Goal: Information Seeking & Learning: Learn about a topic

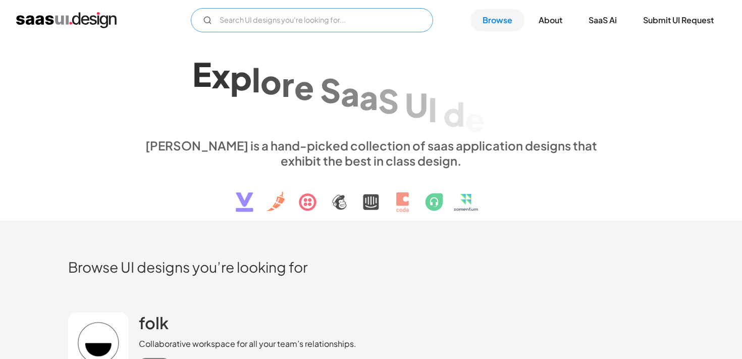
click at [342, 28] on input "Email Form" at bounding box center [312, 20] width 242 height 24
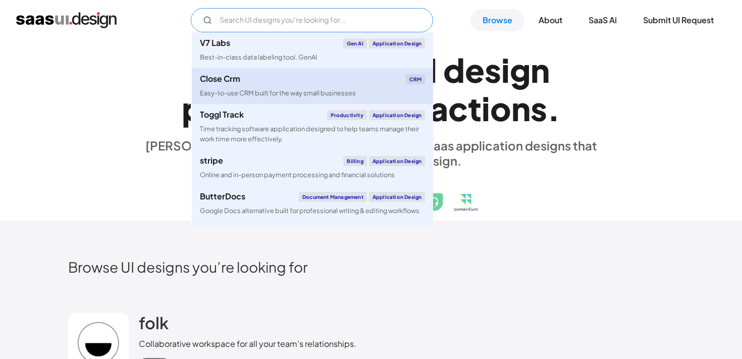
click at [294, 81] on div "Close Crm CRM" at bounding box center [312, 79] width 225 height 10
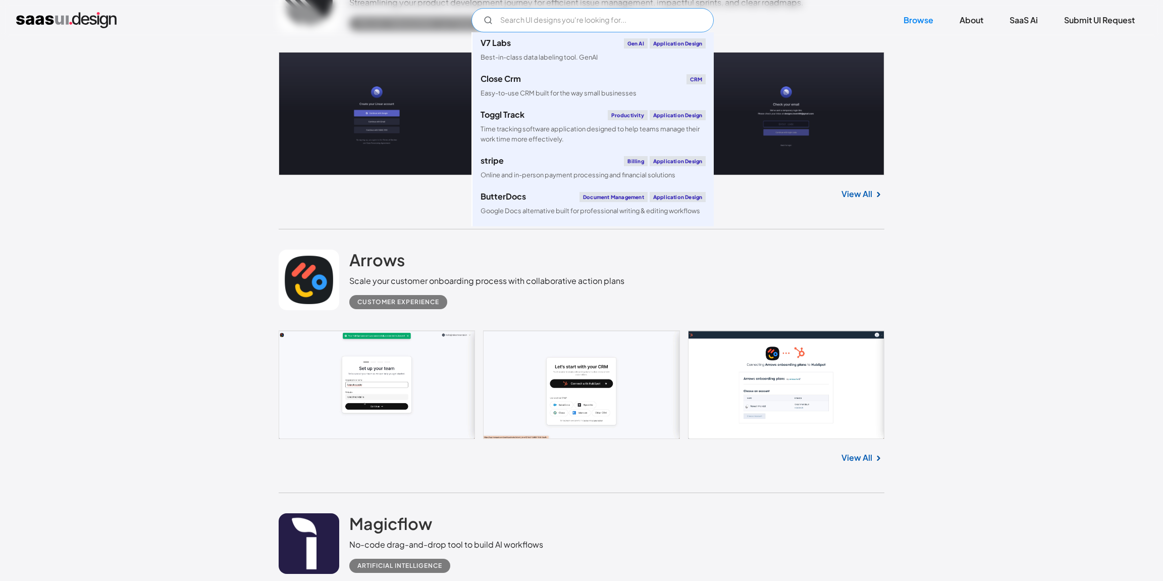
scroll to position [1613, 0]
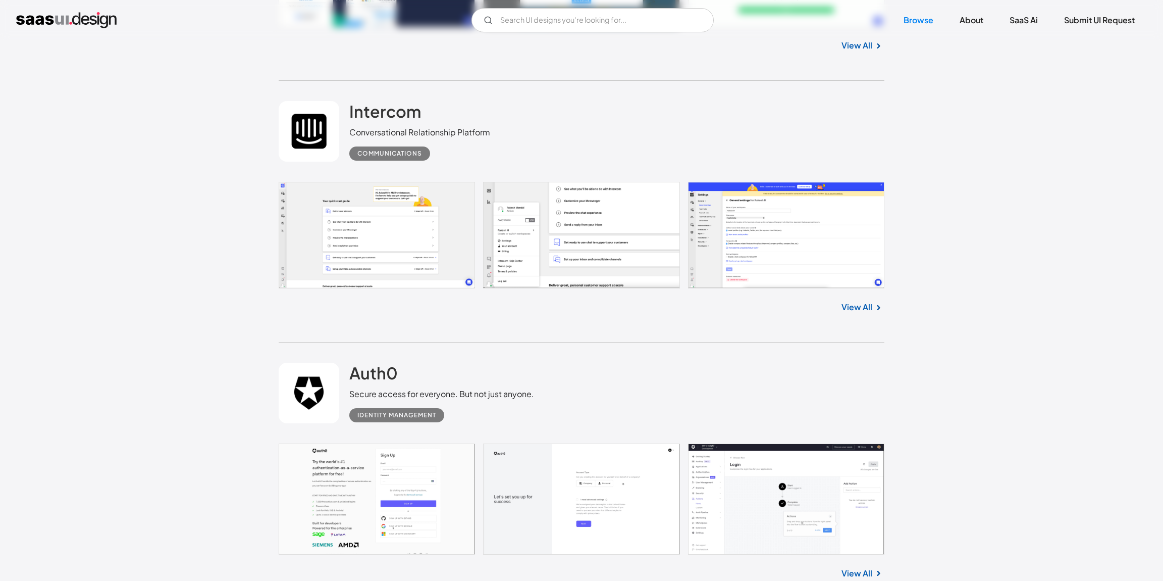
scroll to position [7556, 0]
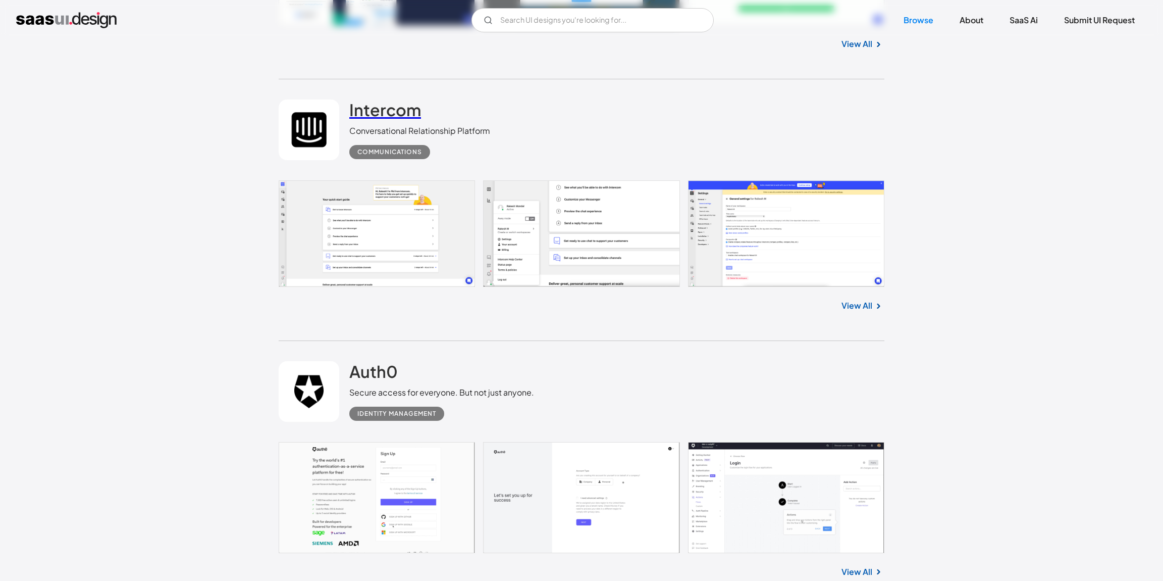
click at [361, 101] on h2 "Intercom" at bounding box center [385, 109] width 72 height 20
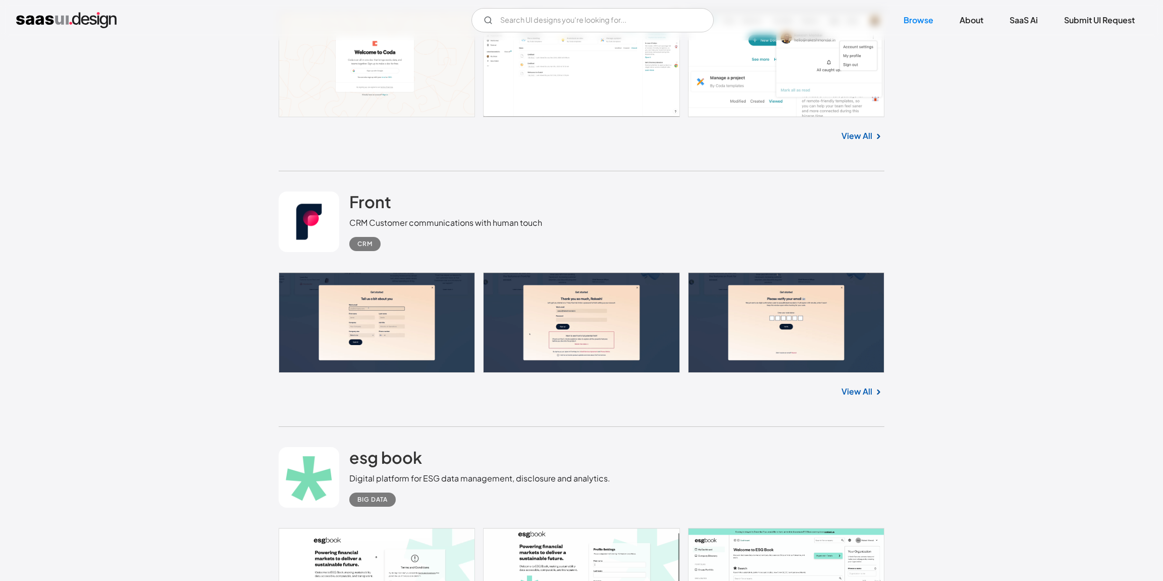
scroll to position [9082, 0]
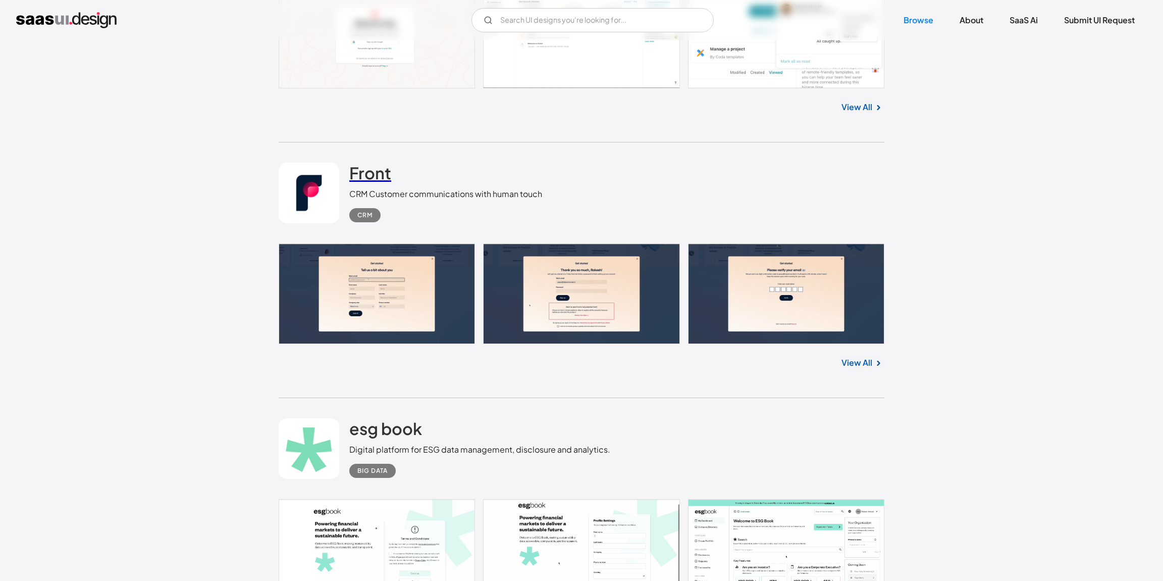
click at [382, 168] on h2 "Front" at bounding box center [370, 173] width 42 height 20
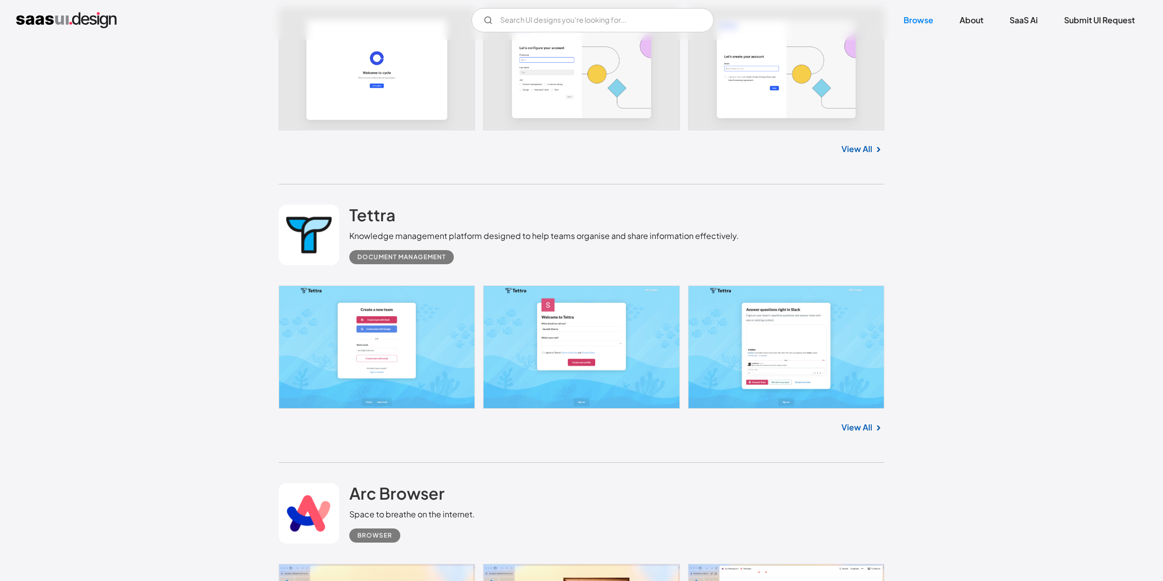
scroll to position [11452, 0]
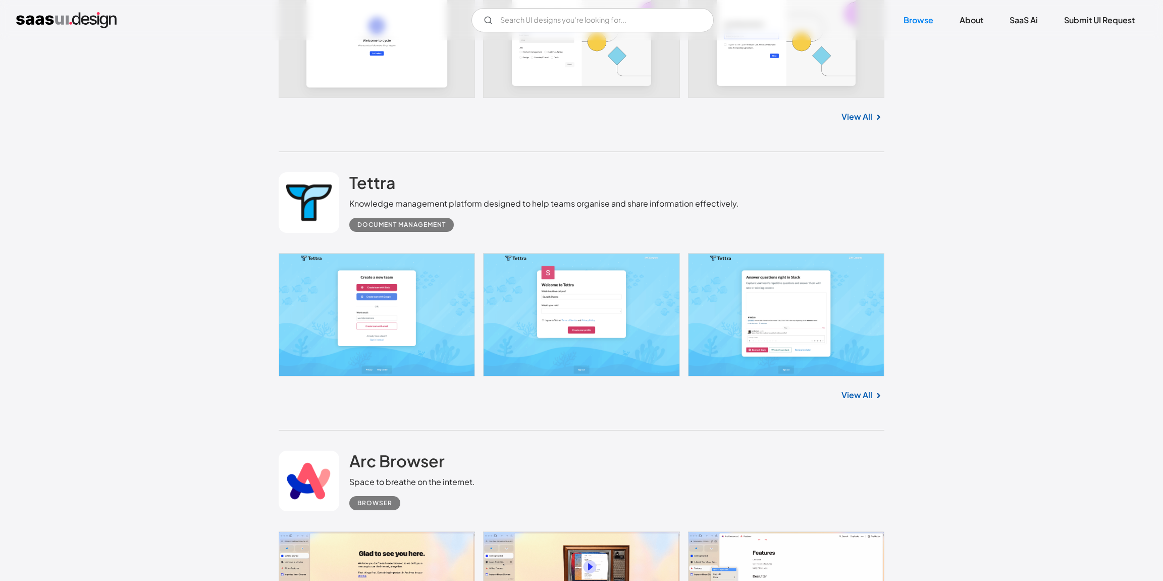
click at [685, 153] on div "Tettra Knowledge management platform designed to help teams organise and share …" at bounding box center [582, 202] width 606 height 101
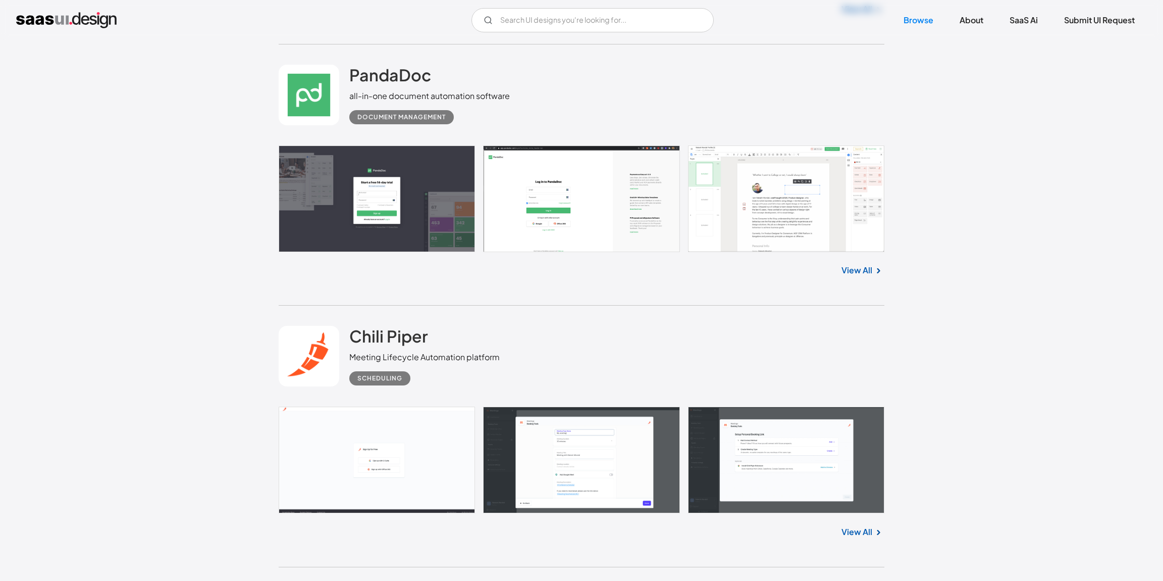
scroll to position [13180, 0]
click at [391, 73] on h2 "PandaDoc" at bounding box center [390, 75] width 82 height 20
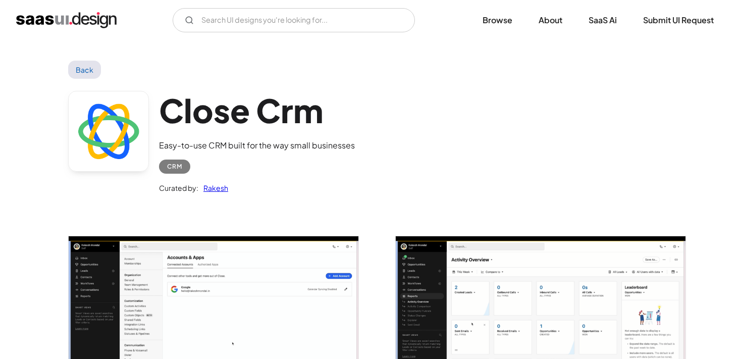
click at [674, 144] on div "Close Crm Easy-to-use CRM built for the way small businesses CRM Curated by: Ra…" at bounding box center [371, 145] width 606 height 132
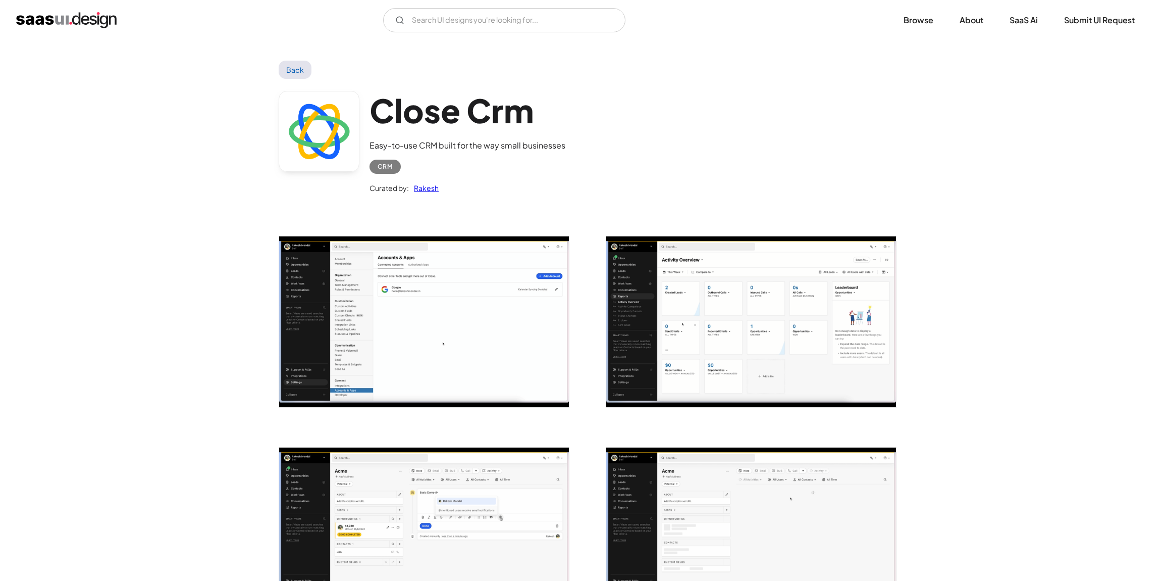
click at [304, 77] on link "Back" at bounding box center [295, 70] width 33 height 18
click at [298, 72] on link "Back" at bounding box center [295, 70] width 33 height 18
click at [742, 25] on link "Browse" at bounding box center [919, 20] width 54 height 22
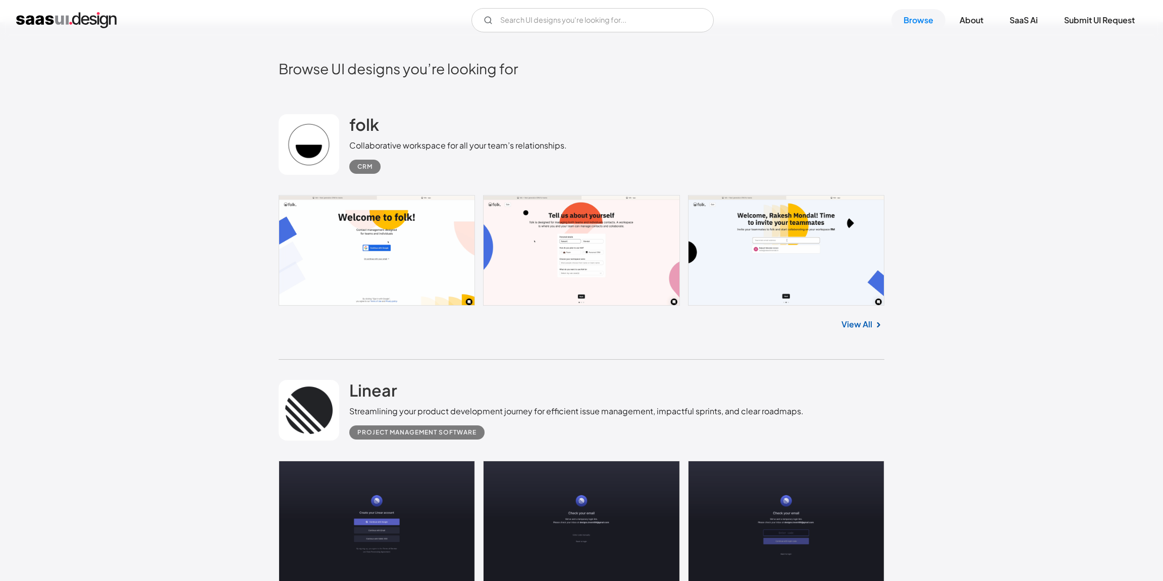
scroll to position [303, 0]
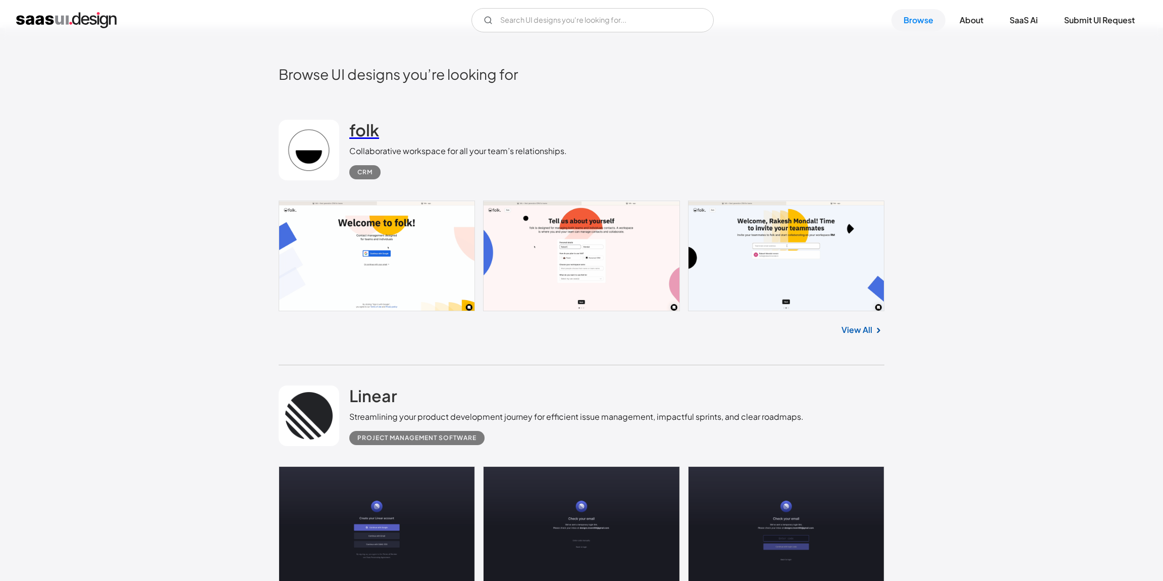
click at [371, 130] on h2 "folk" at bounding box center [364, 130] width 30 height 20
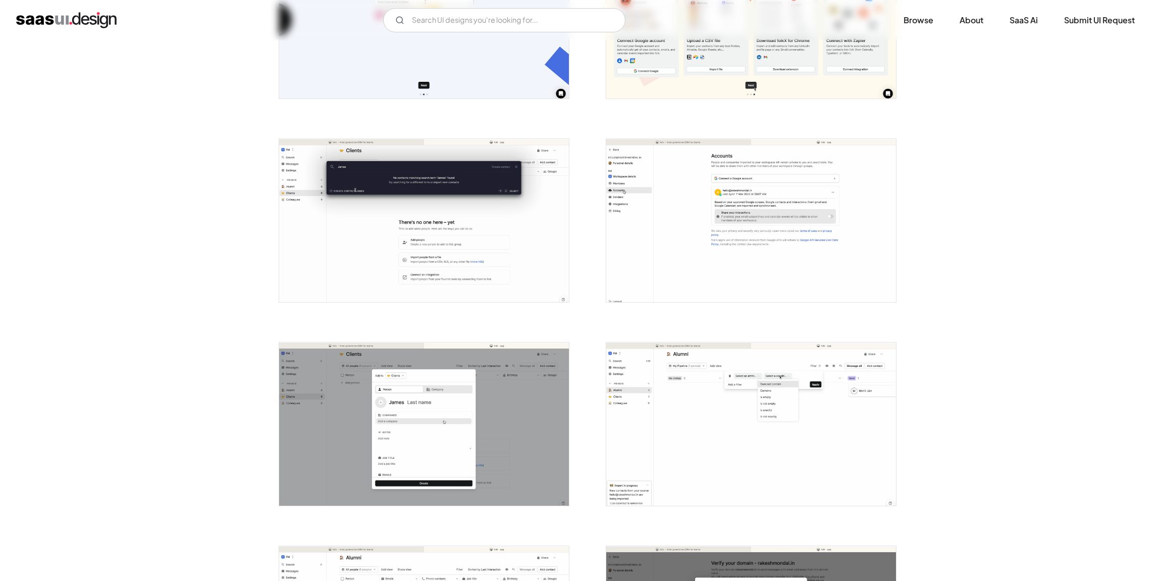
scroll to position [663, 0]
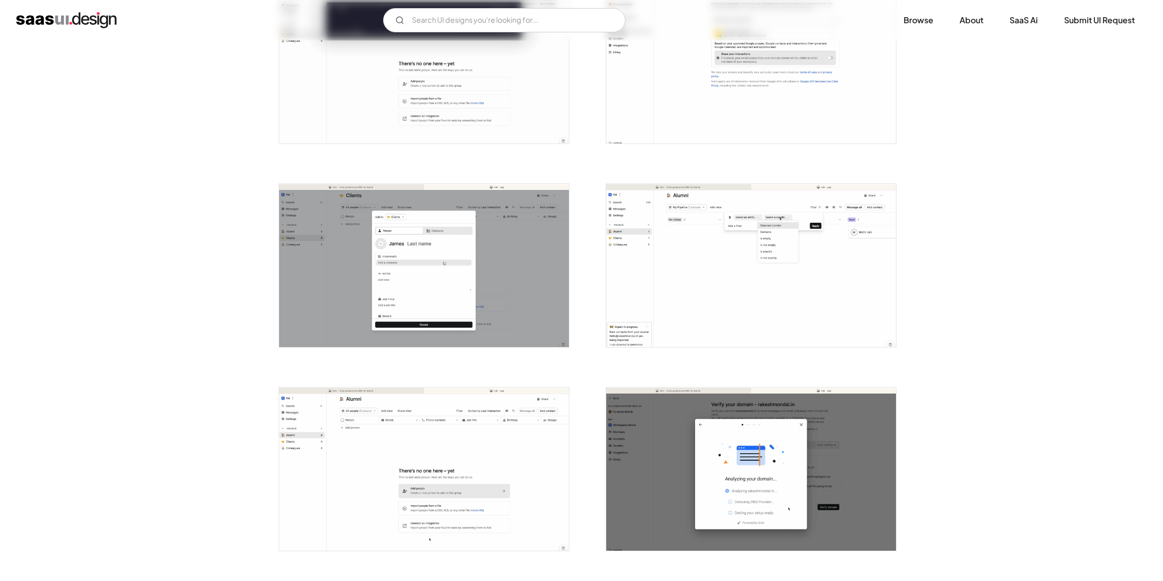
click at [723, 296] on img "open lightbox" at bounding box center [751, 265] width 290 height 163
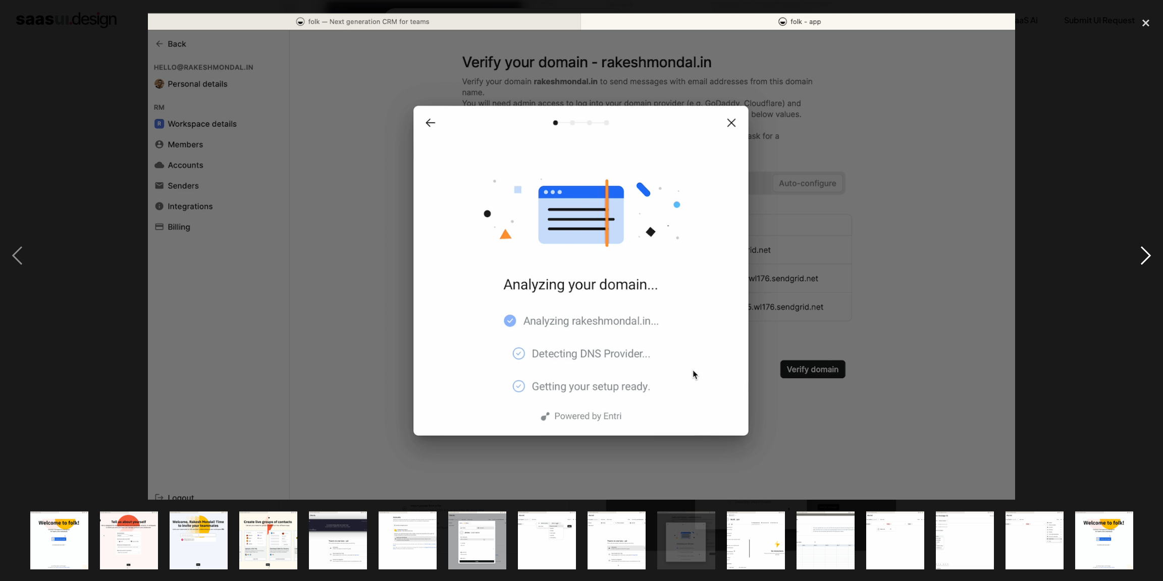
click at [1146, 261] on div "next image" at bounding box center [1146, 256] width 34 height 488
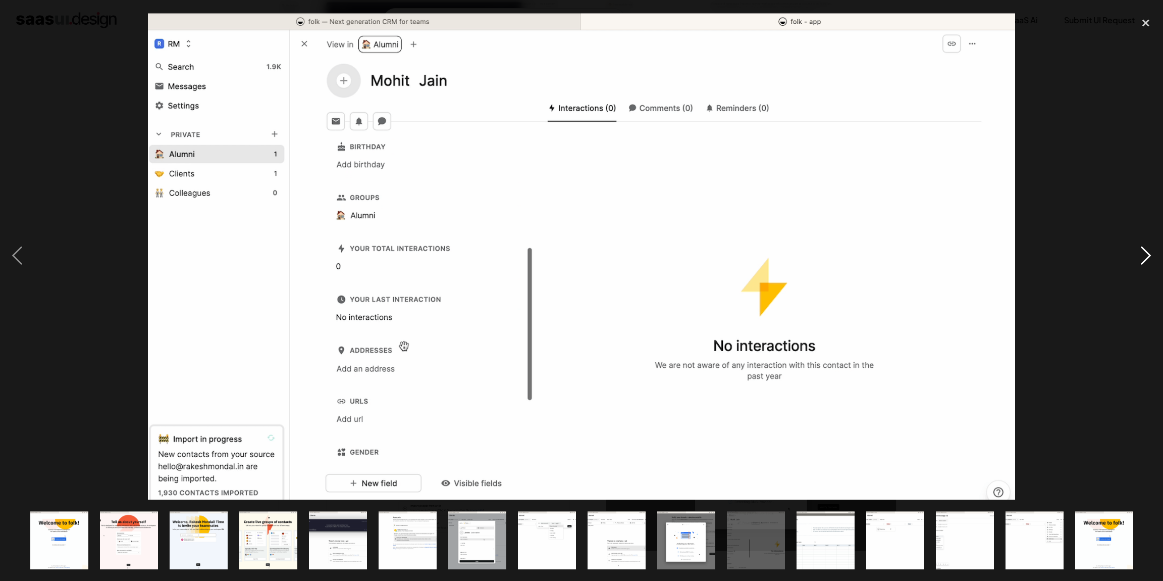
click at [1146, 261] on div "next image" at bounding box center [1146, 256] width 34 height 488
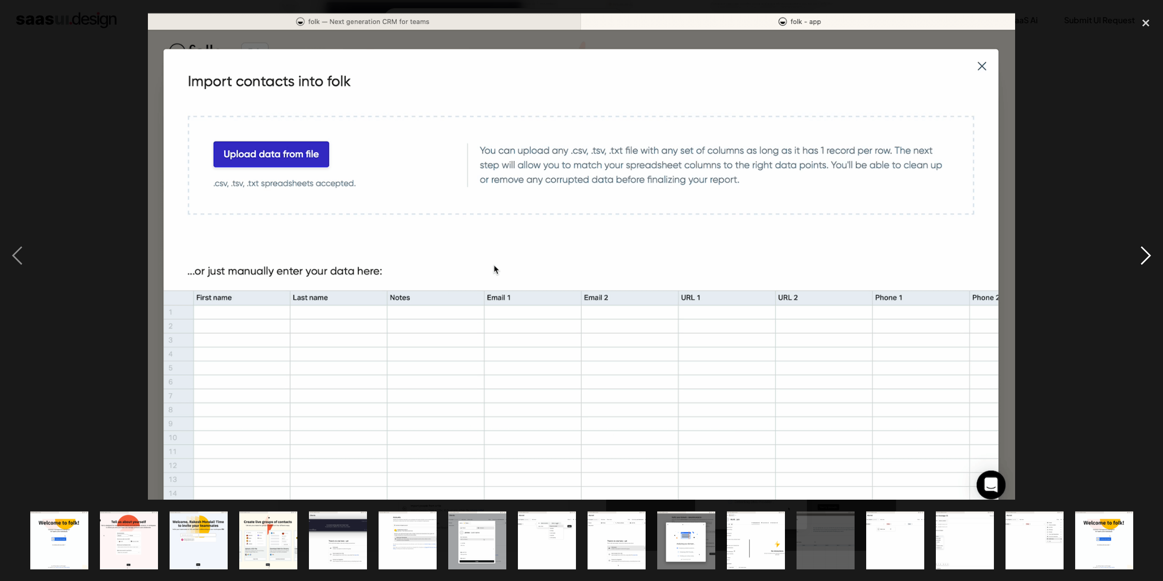
click at [1146, 261] on div "next image" at bounding box center [1146, 256] width 34 height 488
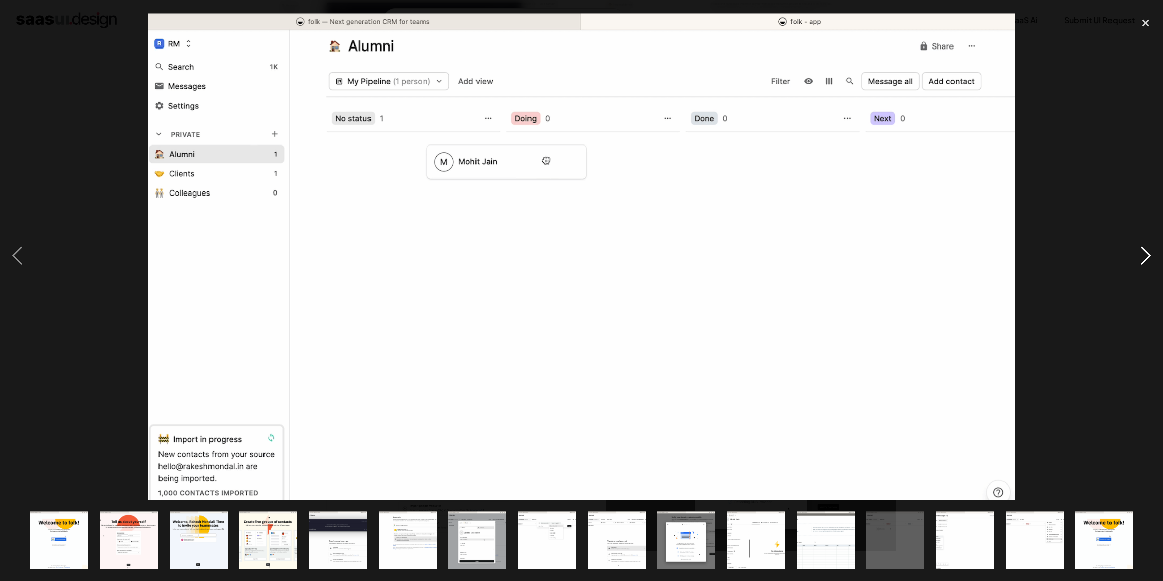
click at [1146, 261] on div "next image" at bounding box center [1146, 256] width 34 height 488
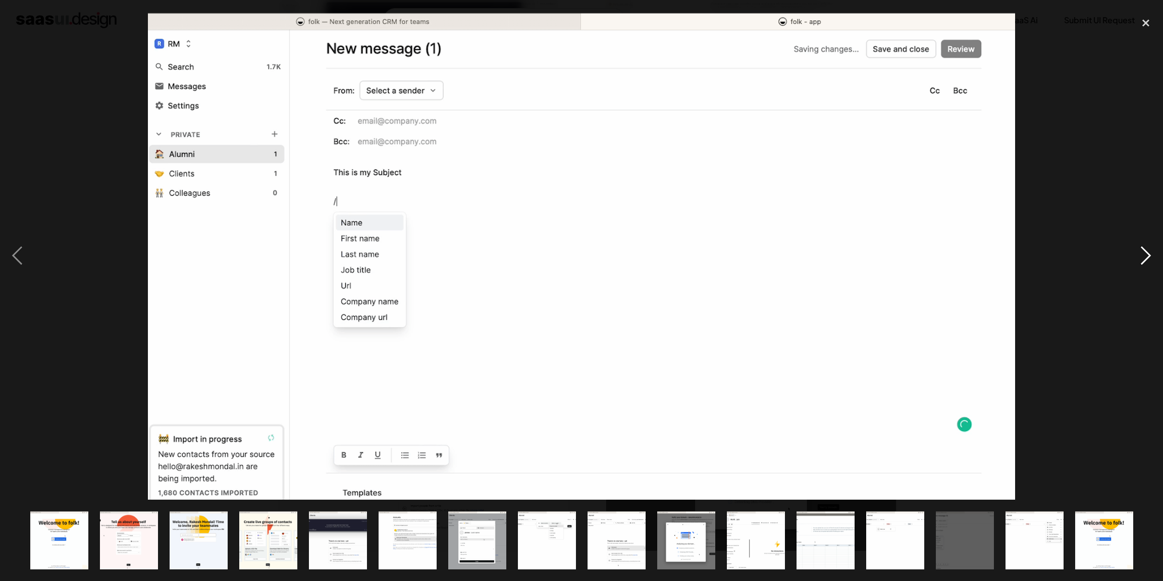
click at [1147, 261] on div "next image" at bounding box center [1146, 256] width 34 height 488
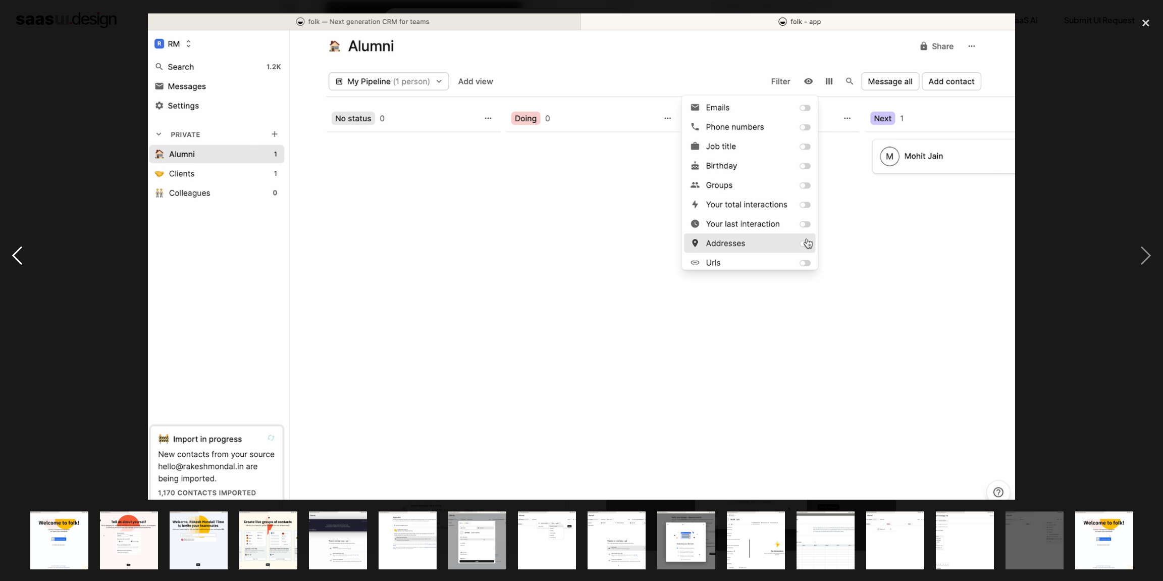
click at [18, 250] on div "previous image" at bounding box center [17, 256] width 34 height 488
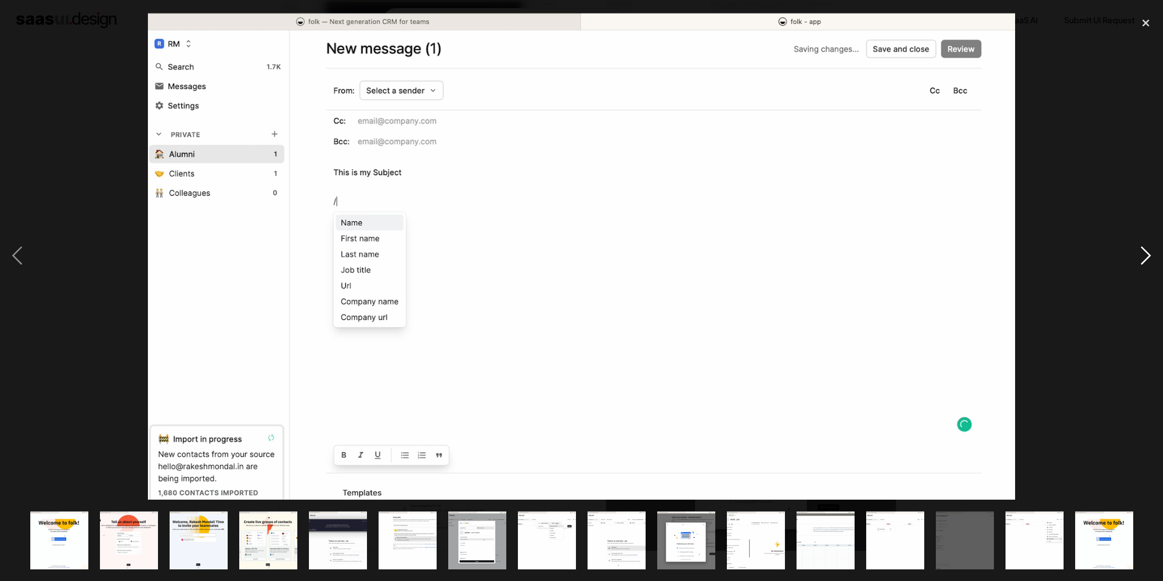
click at [1141, 252] on div "next image" at bounding box center [1146, 256] width 34 height 488
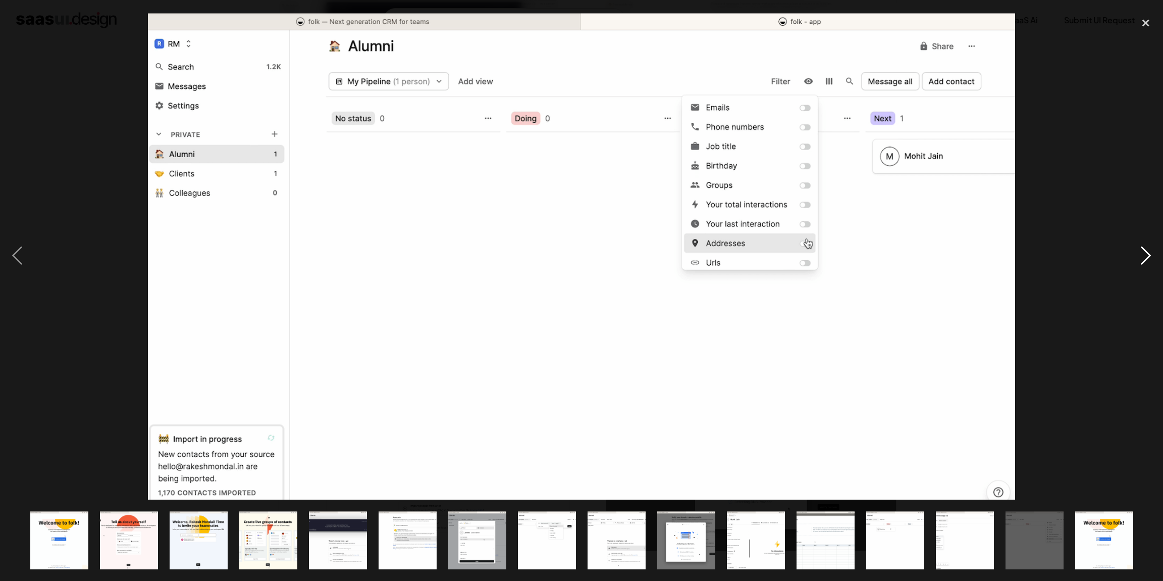
click at [1141, 252] on div "next image" at bounding box center [1146, 256] width 34 height 488
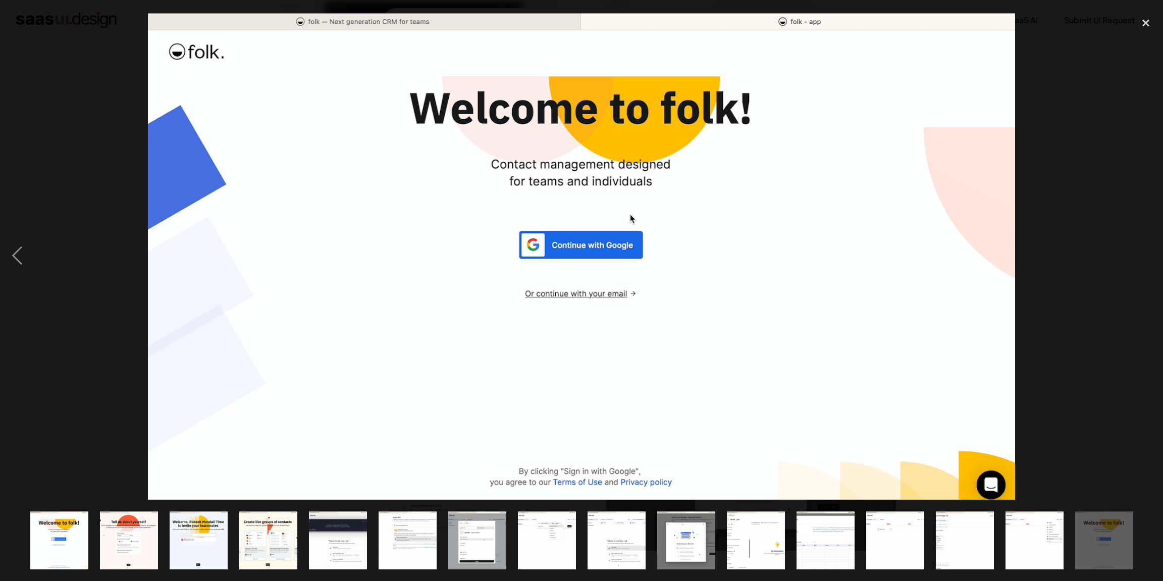
click at [1141, 252] on div "next image" at bounding box center [1146, 256] width 34 height 488
click at [1143, 24] on div "close lightbox" at bounding box center [1146, 23] width 34 height 22
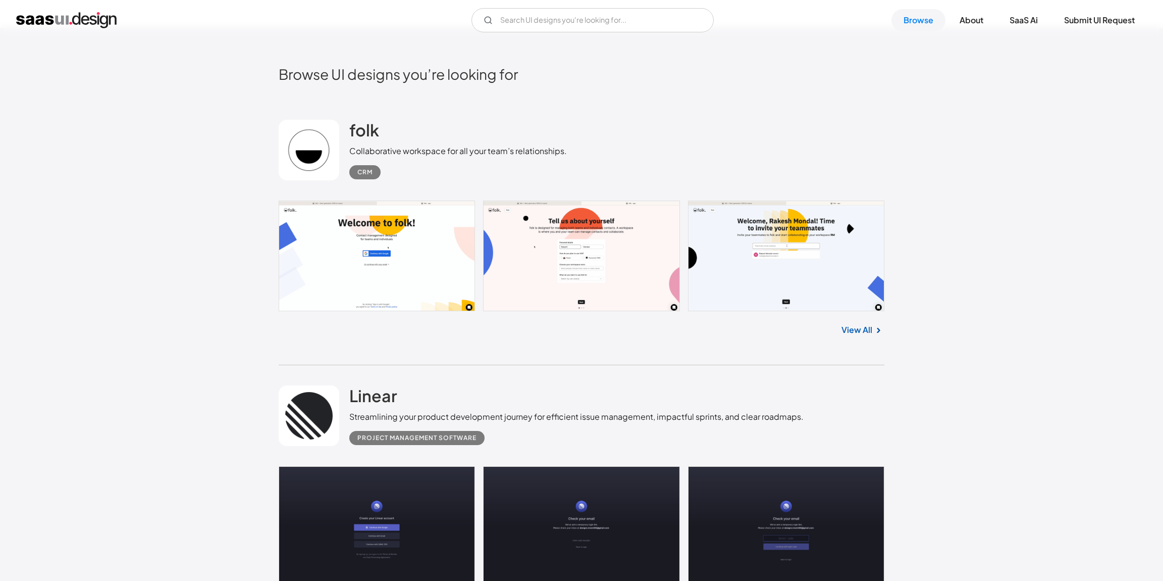
scroll to position [404, 0]
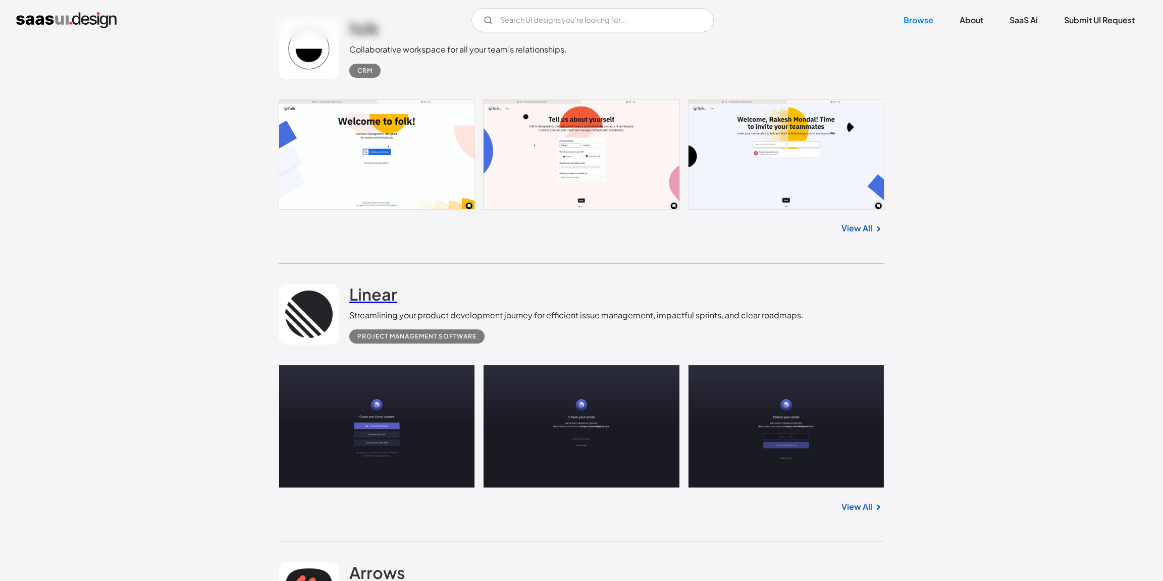
click at [389, 288] on h2 "Linear" at bounding box center [373, 294] width 48 height 20
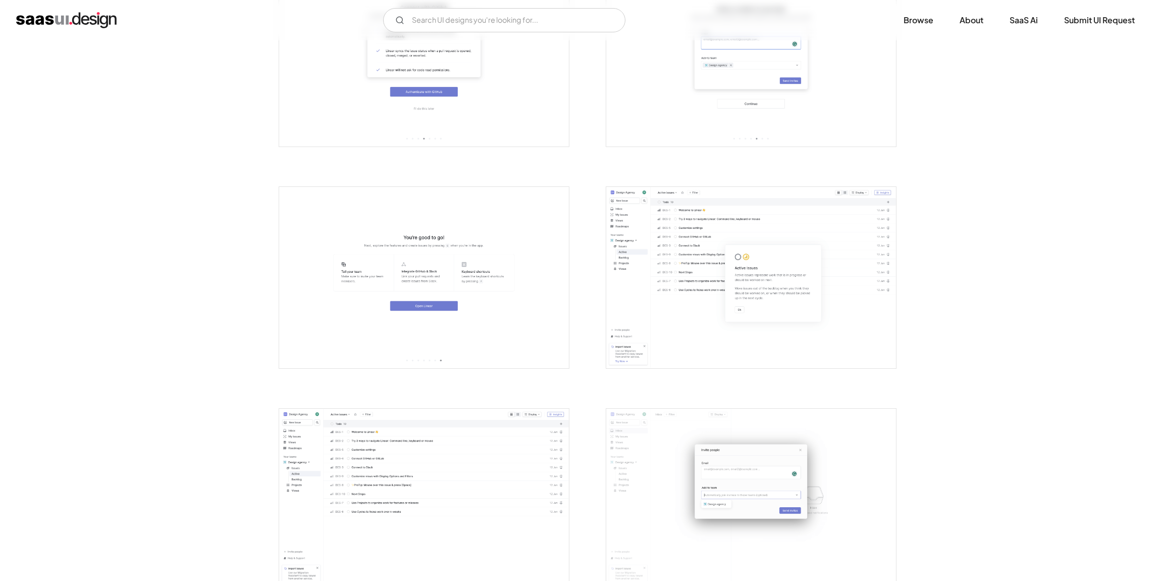
scroll to position [1146, 0]
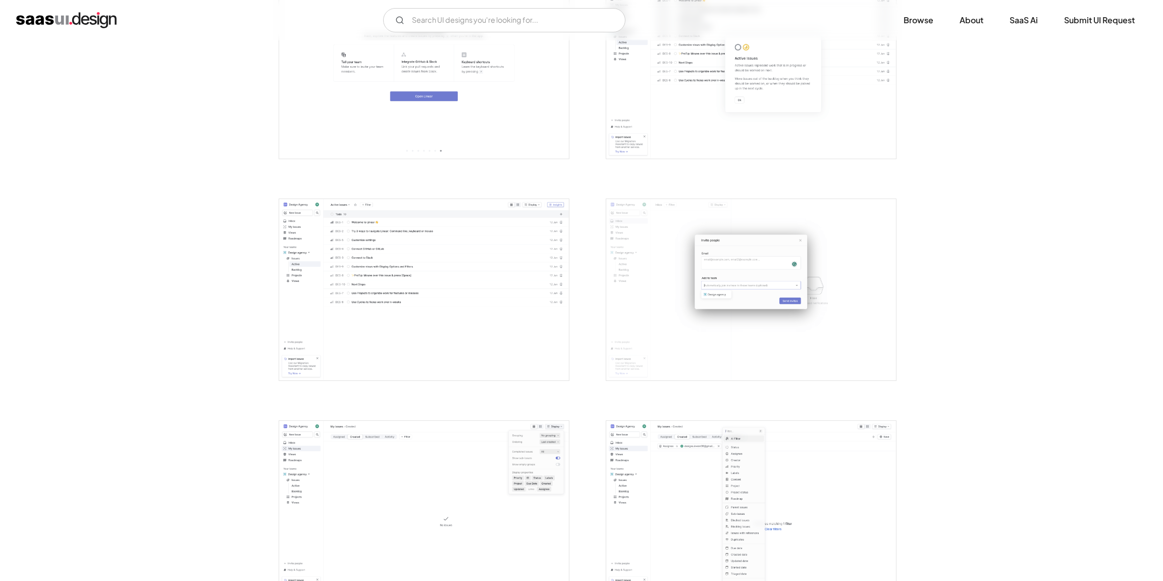
click at [449, 303] on img "open lightbox" at bounding box center [424, 289] width 290 height 181
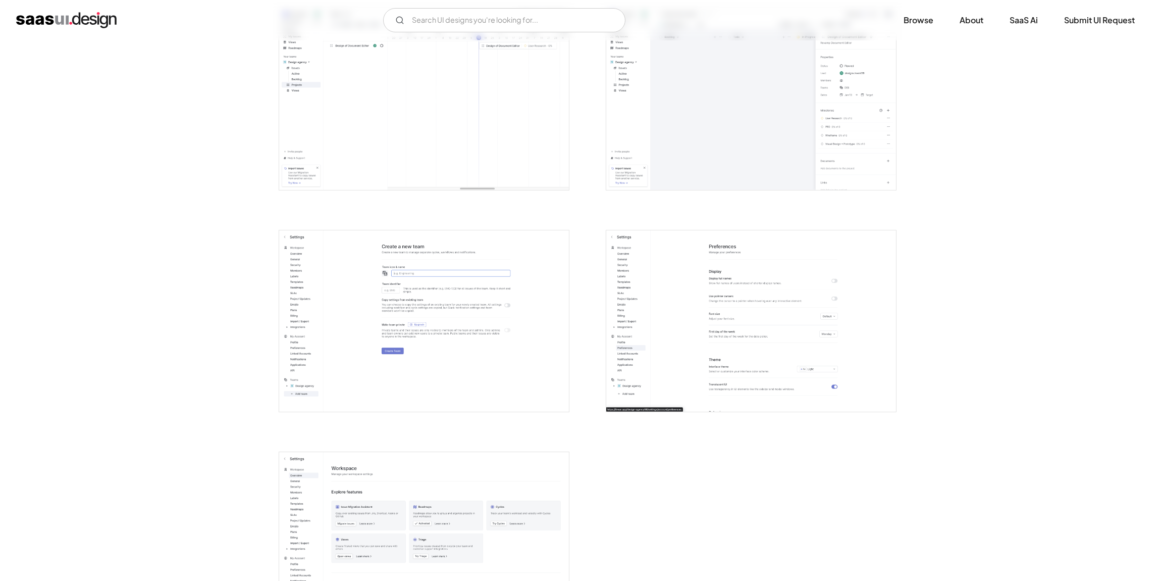
scroll to position [2223, 0]
click at [426, 493] on img "open lightbox" at bounding box center [424, 541] width 290 height 181
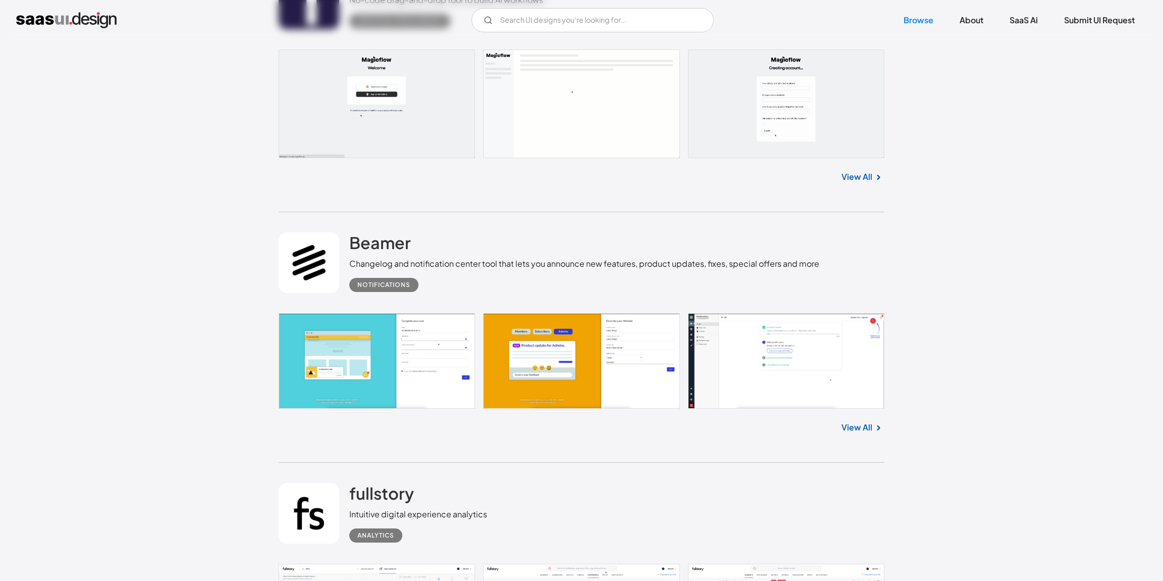
scroll to position [1463, 0]
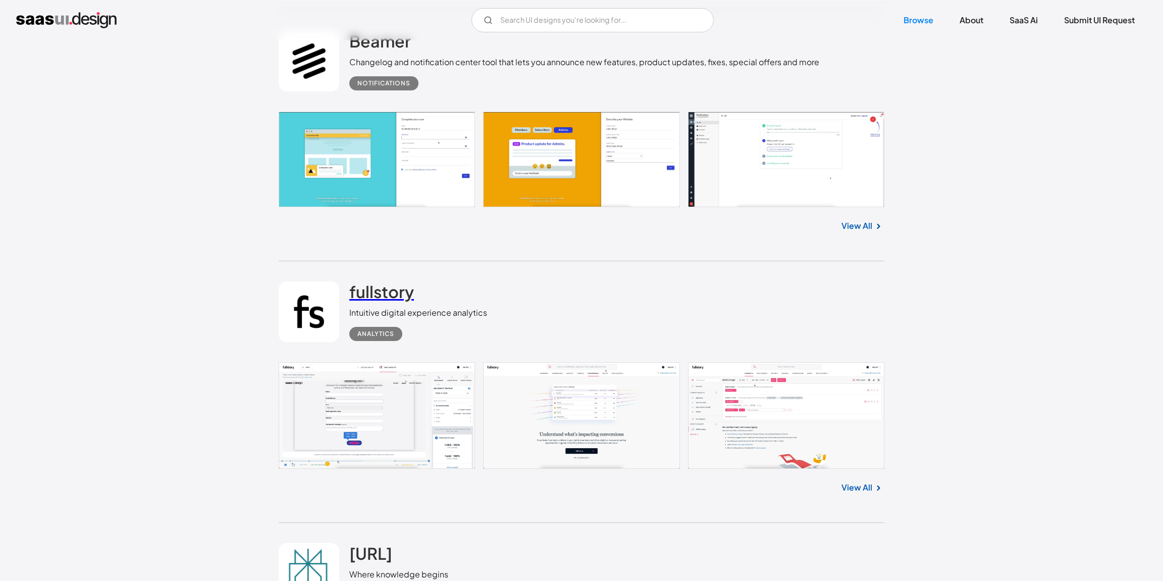
click at [395, 292] on h2 "fullstory" at bounding box center [381, 291] width 65 height 20
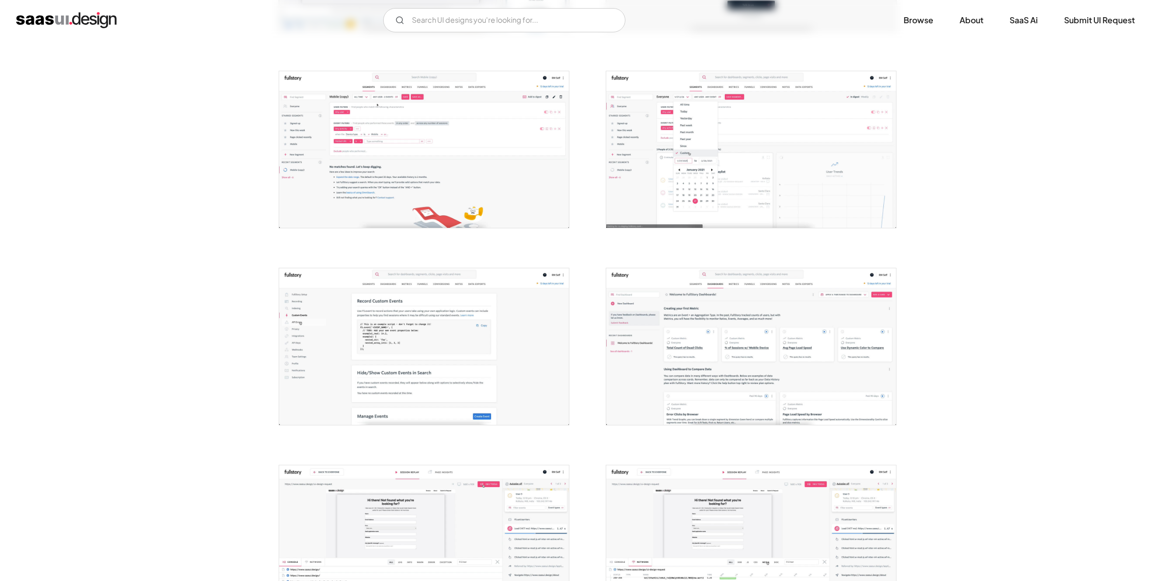
scroll to position [245, 0]
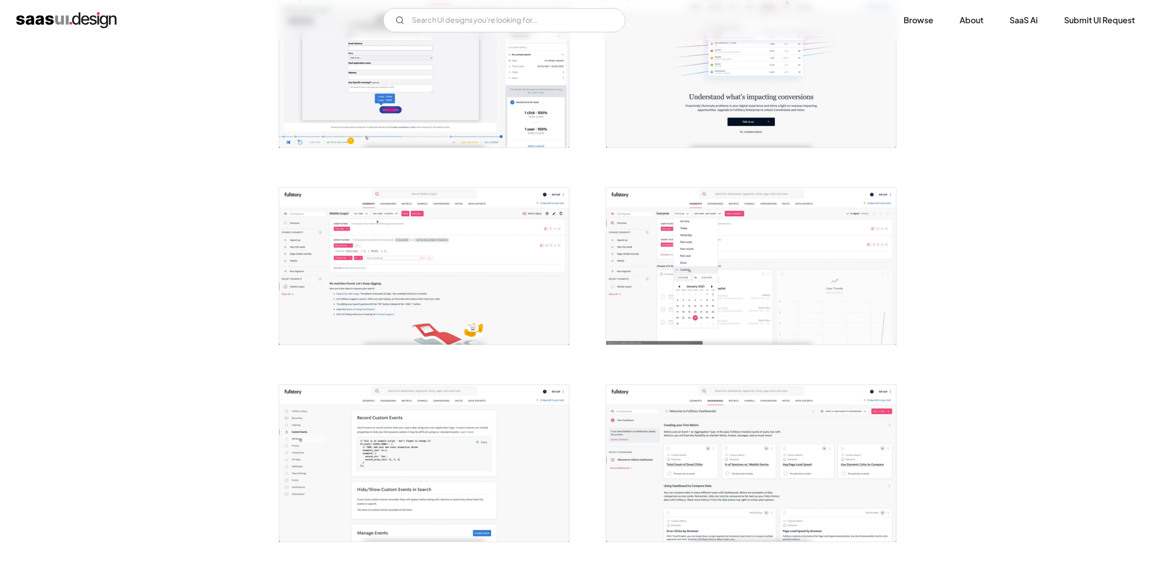
click at [460, 109] on img "open lightbox" at bounding box center [424, 69] width 290 height 157
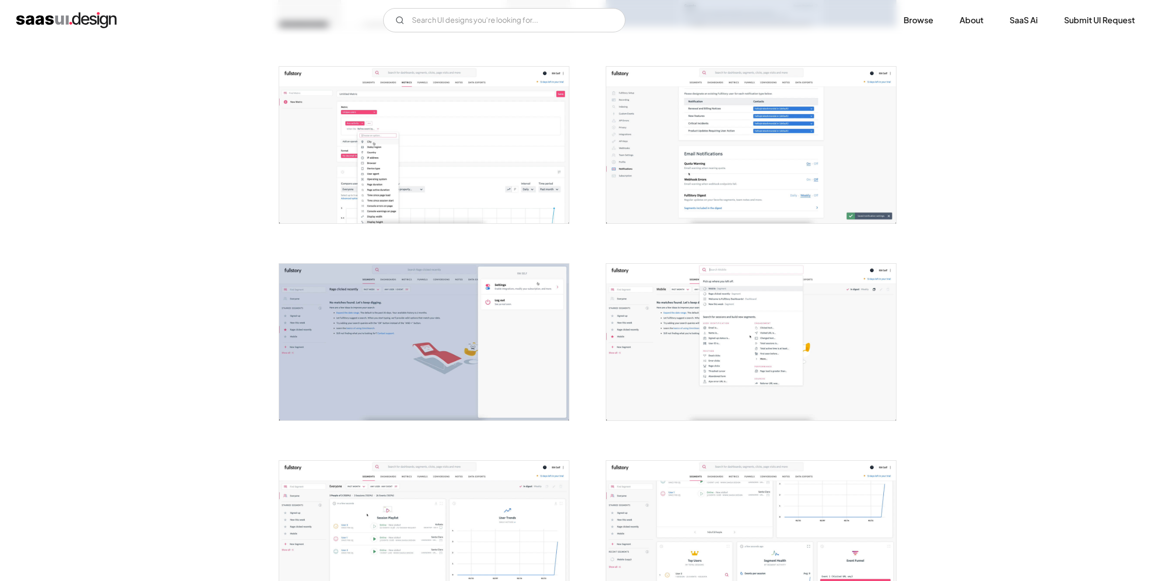
scroll to position [1155, 0]
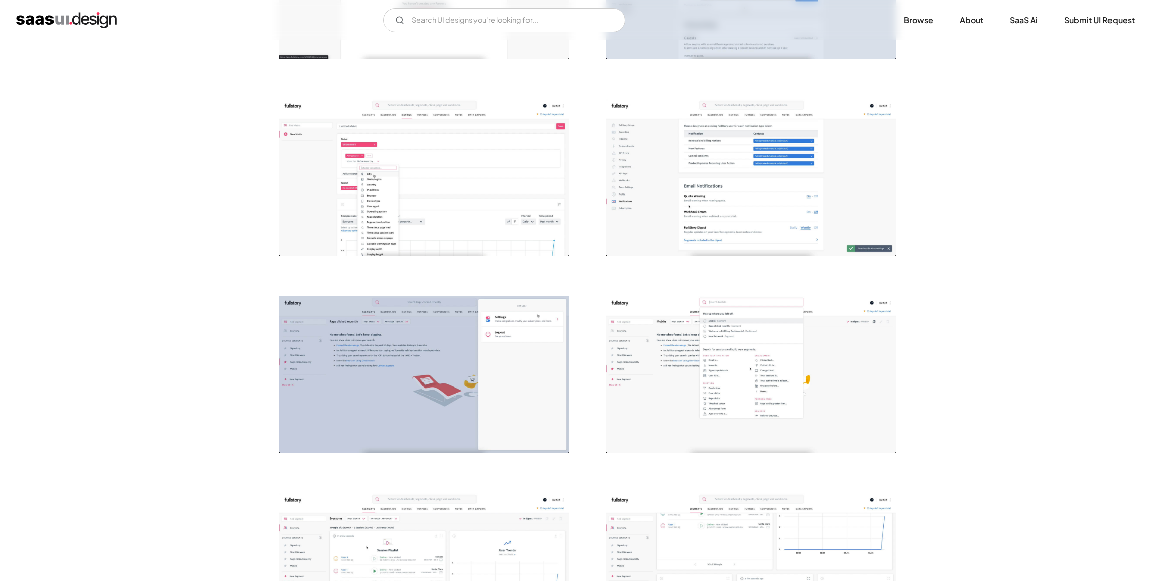
scroll to position [1074, 0]
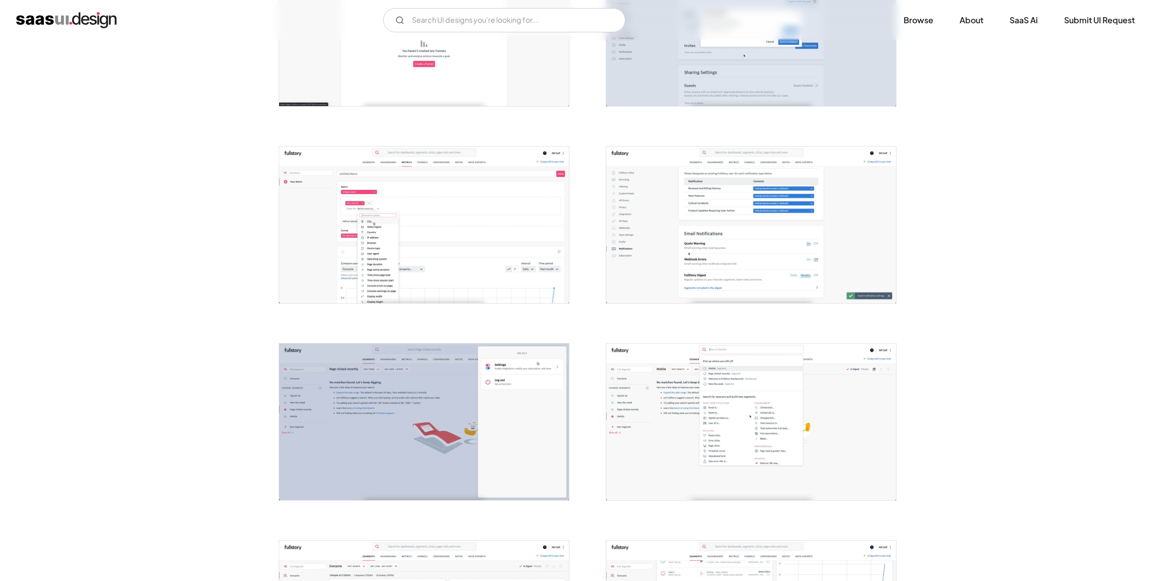
click at [725, 427] on img "open lightbox" at bounding box center [751, 421] width 290 height 157
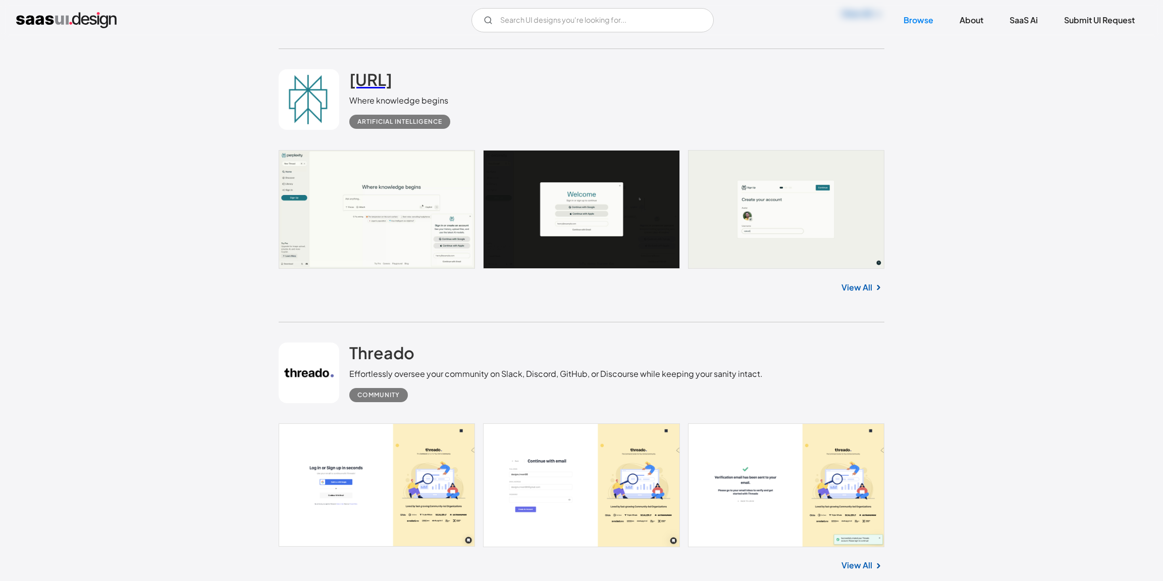
scroll to position [1956, 0]
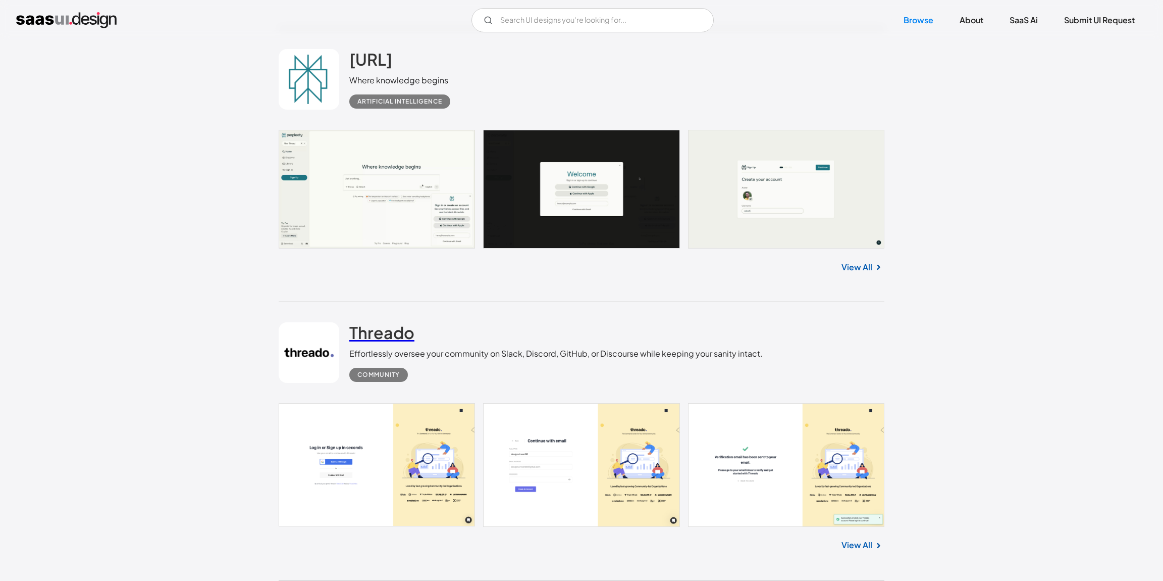
click at [398, 322] on h2 "Threado" at bounding box center [381, 332] width 65 height 20
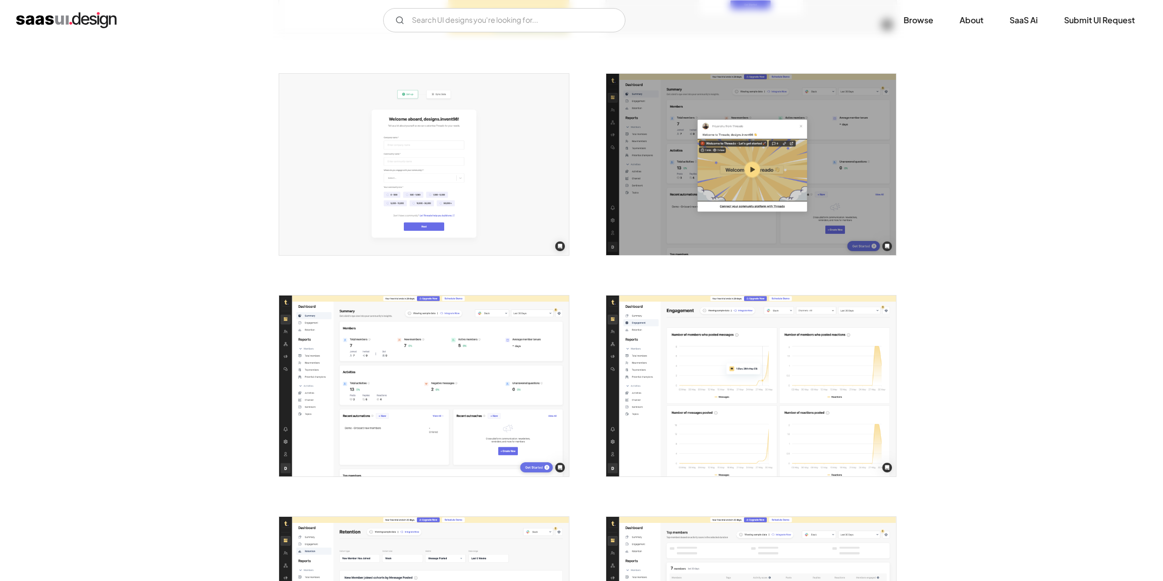
scroll to position [928, 0]
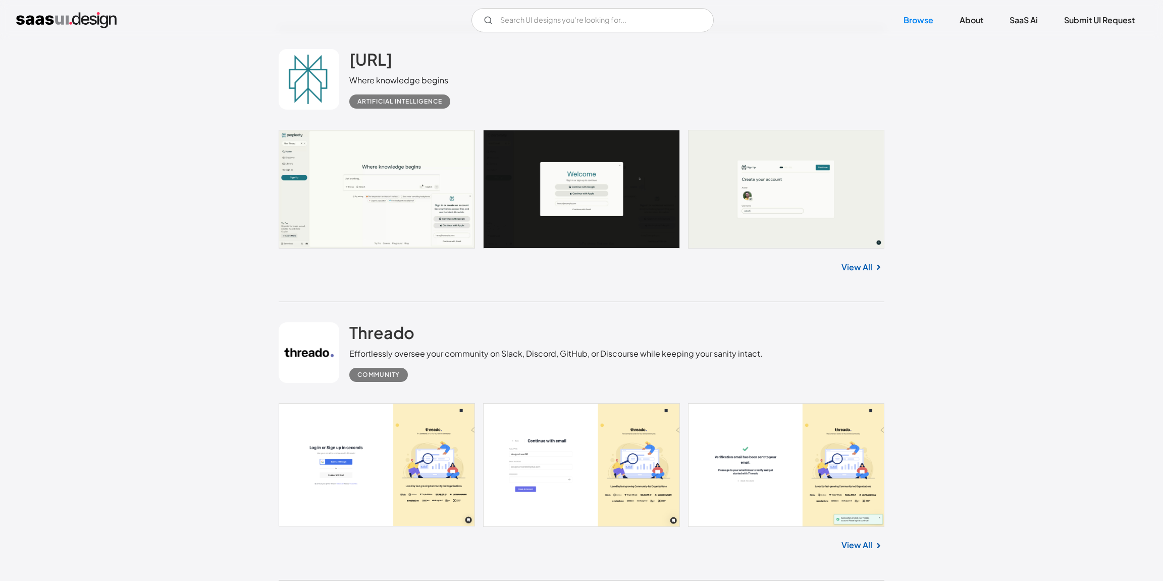
scroll to position [1979, 0]
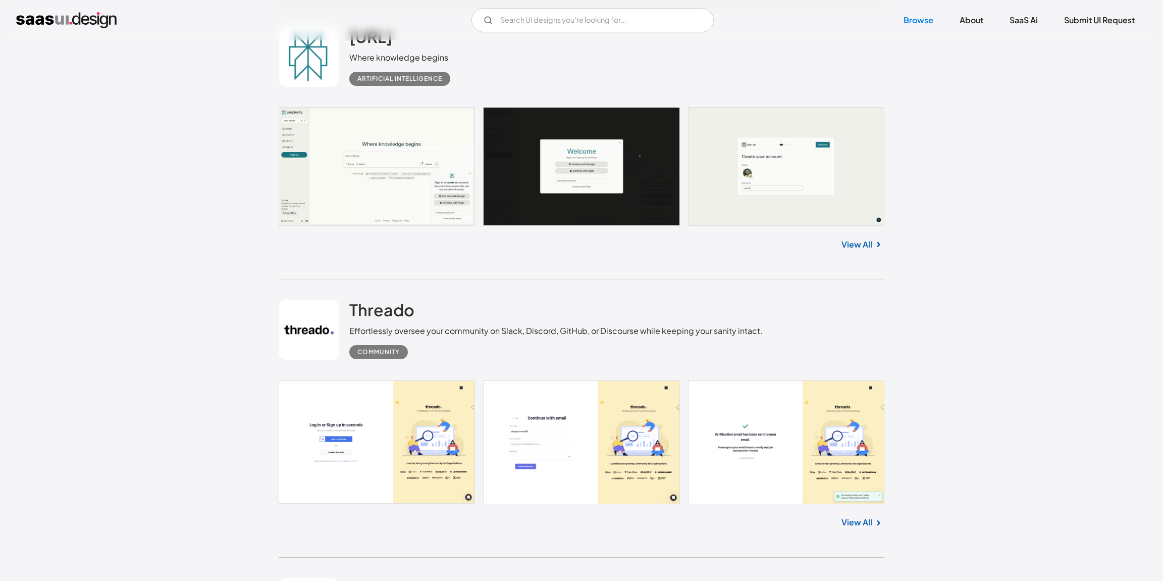
click at [373, 578] on h2 "Dub" at bounding box center [365, 588] width 32 height 20
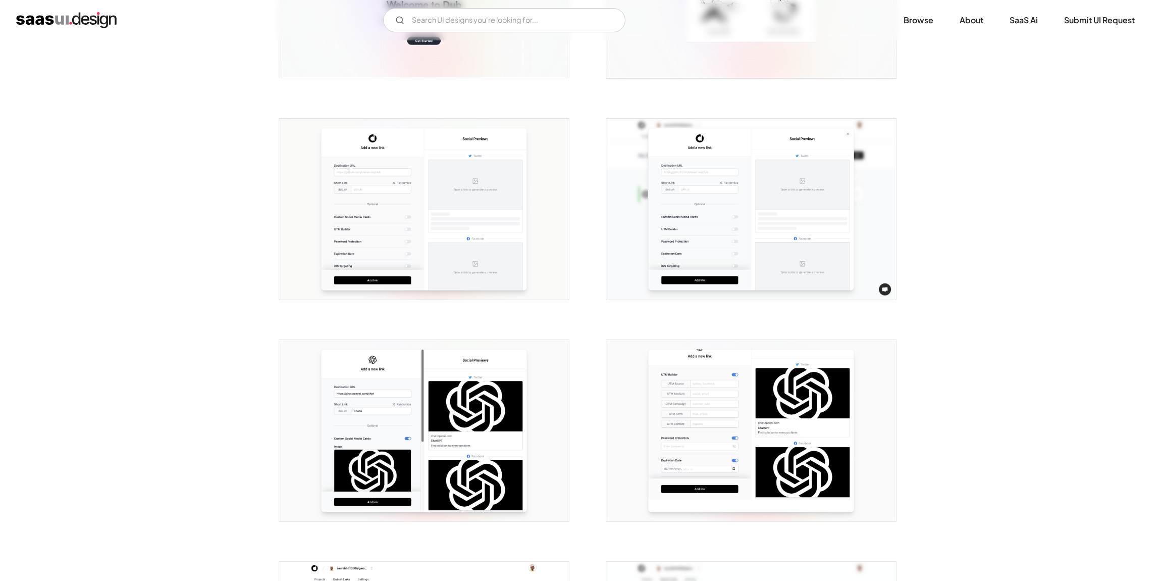
scroll to position [576, 0]
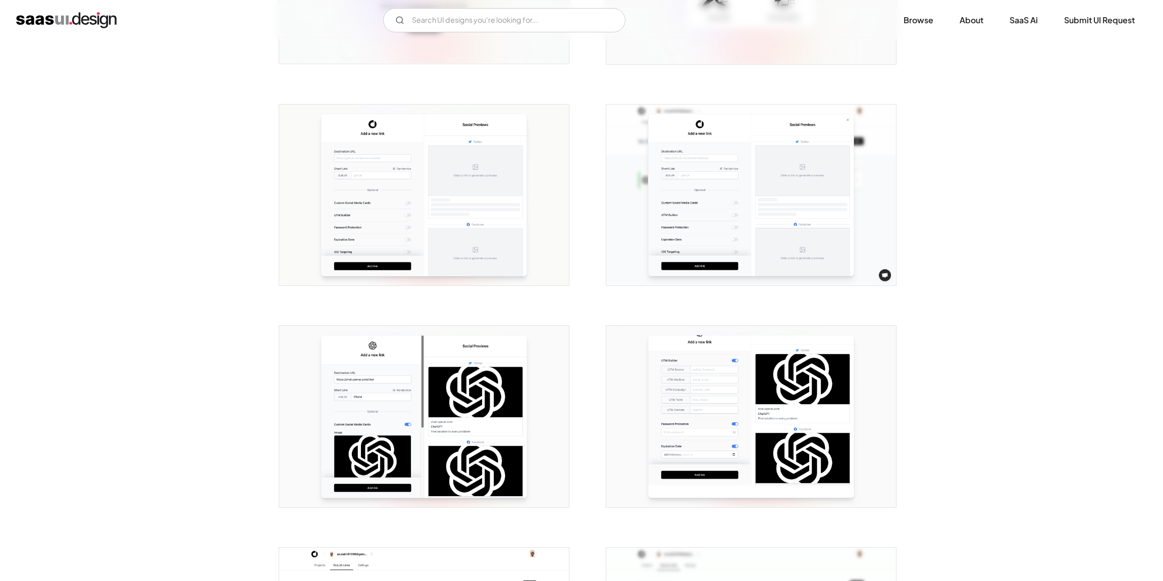
click at [382, 186] on img "open lightbox" at bounding box center [424, 195] width 290 height 181
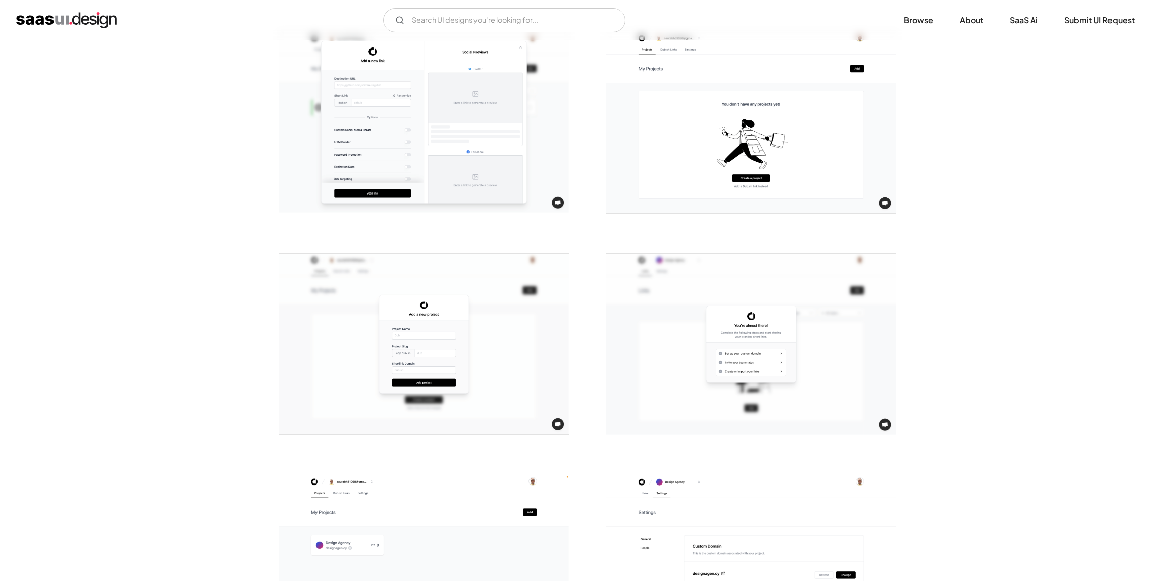
scroll to position [1487, 0]
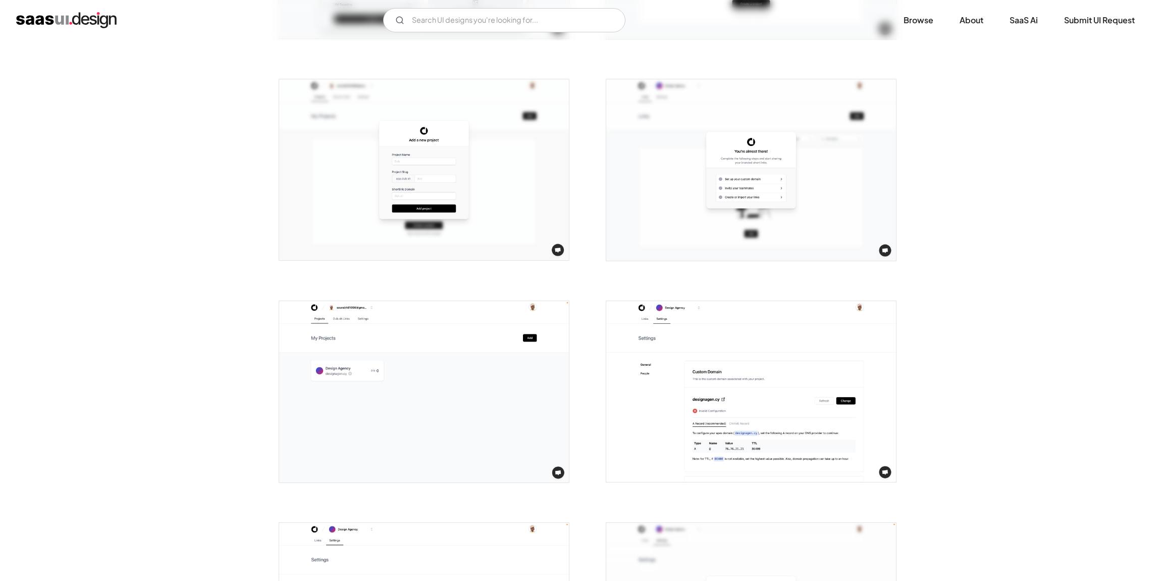
click at [769, 365] on img "open lightbox" at bounding box center [751, 391] width 290 height 181
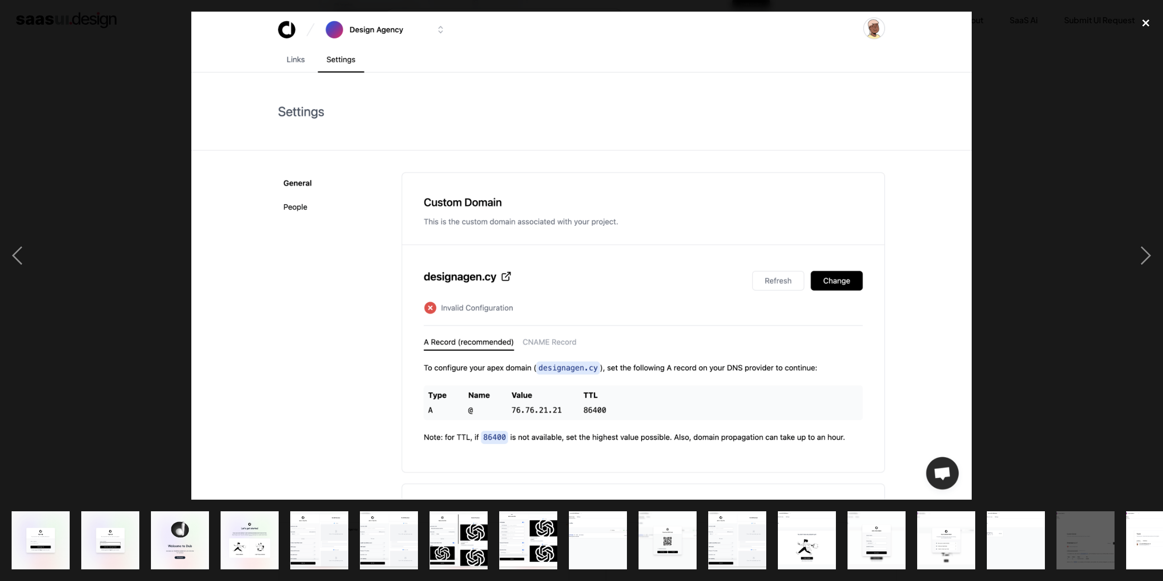
click at [1147, 26] on div "close lightbox" at bounding box center [1146, 23] width 34 height 22
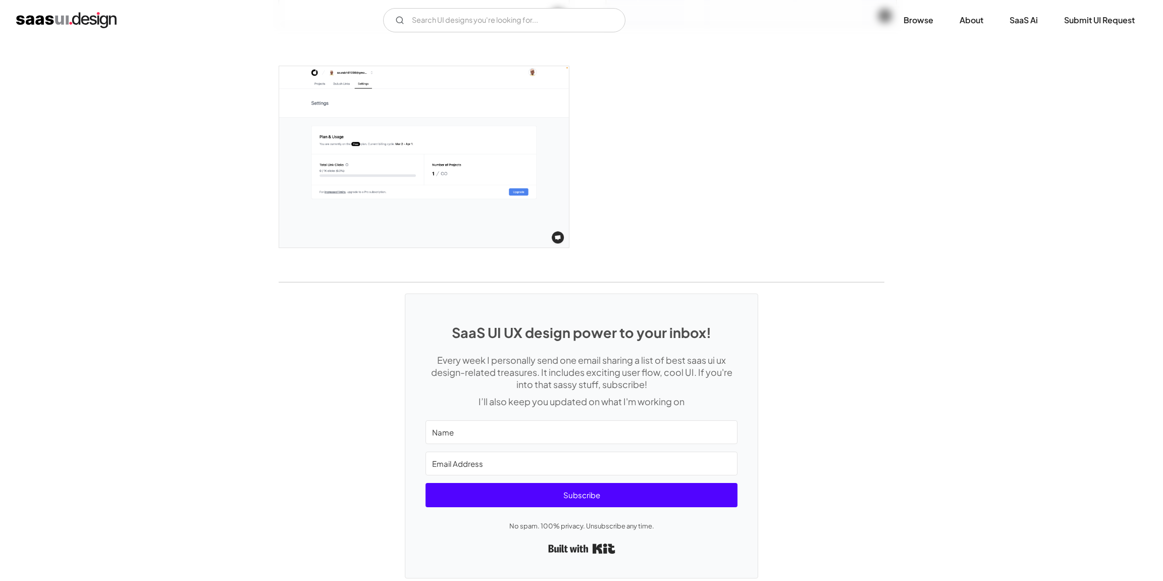
scroll to position [2073, 0]
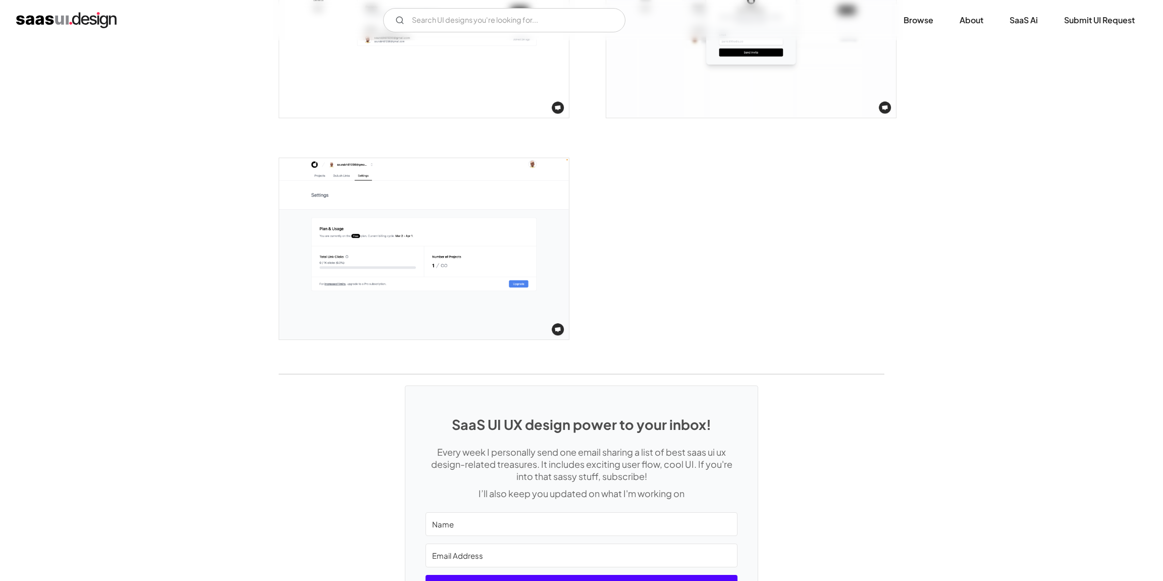
click at [430, 204] on img "open lightbox" at bounding box center [424, 248] width 290 height 181
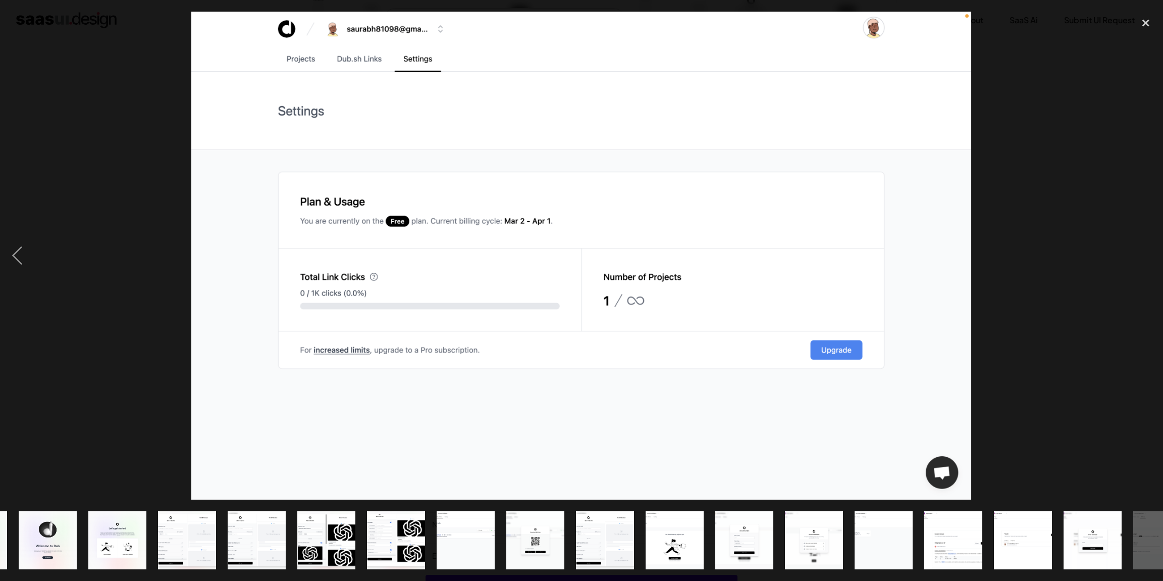
scroll to position [0, 172]
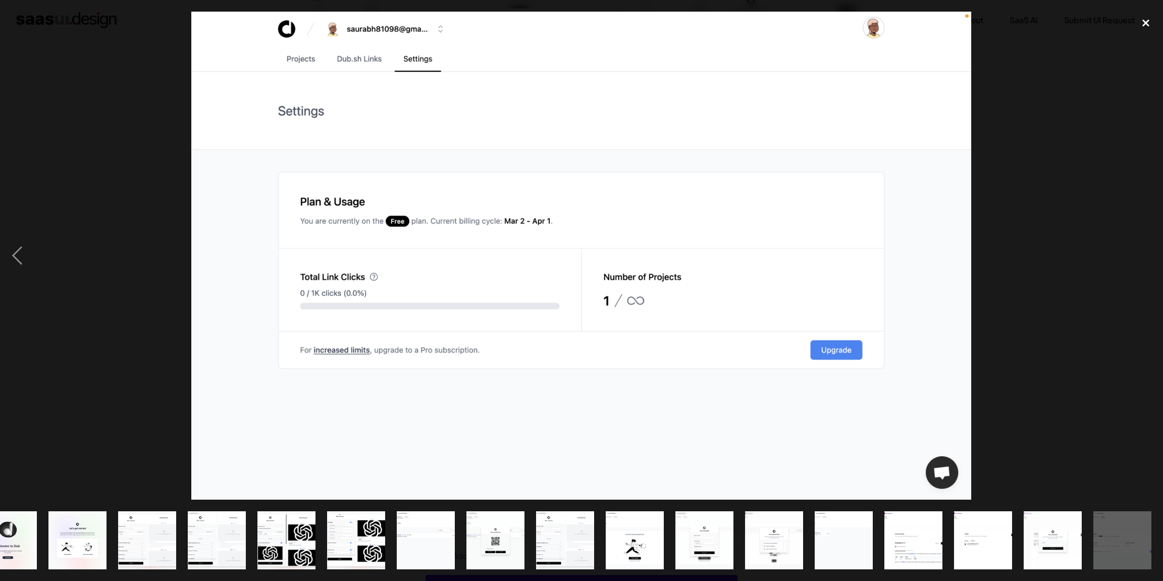
click at [1146, 20] on div "close lightbox" at bounding box center [1146, 23] width 34 height 22
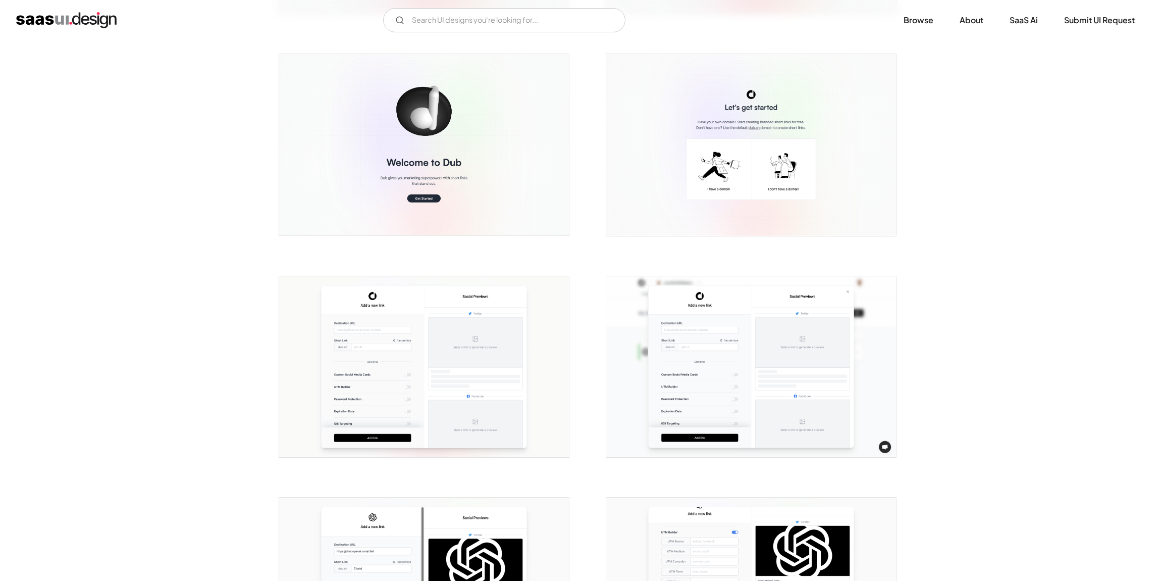
scroll to position [0, 0]
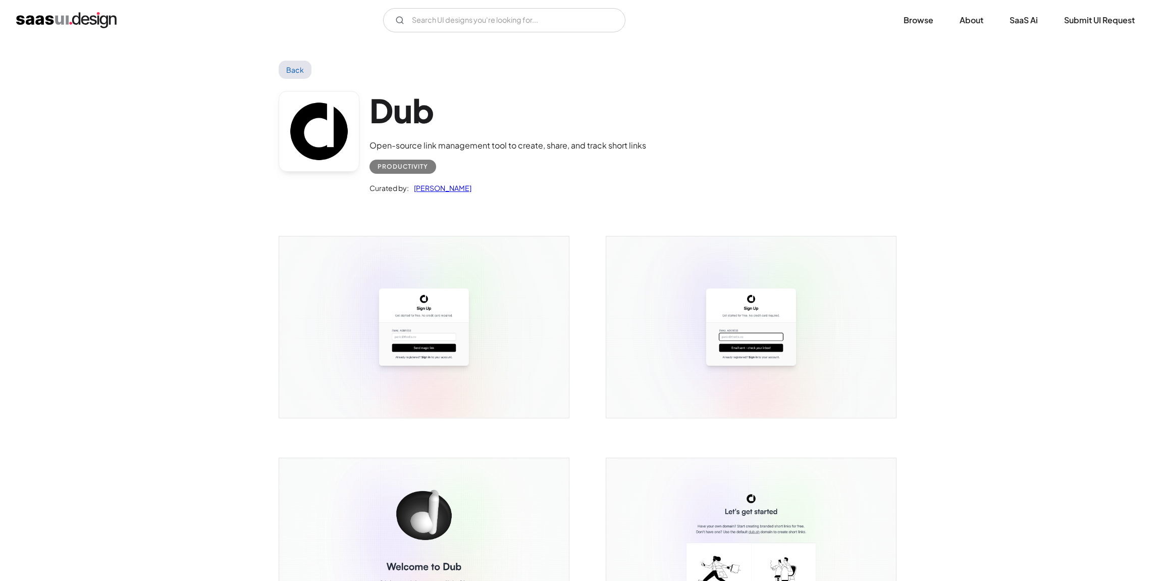
click at [97, 22] on img "home" at bounding box center [66, 20] width 100 height 16
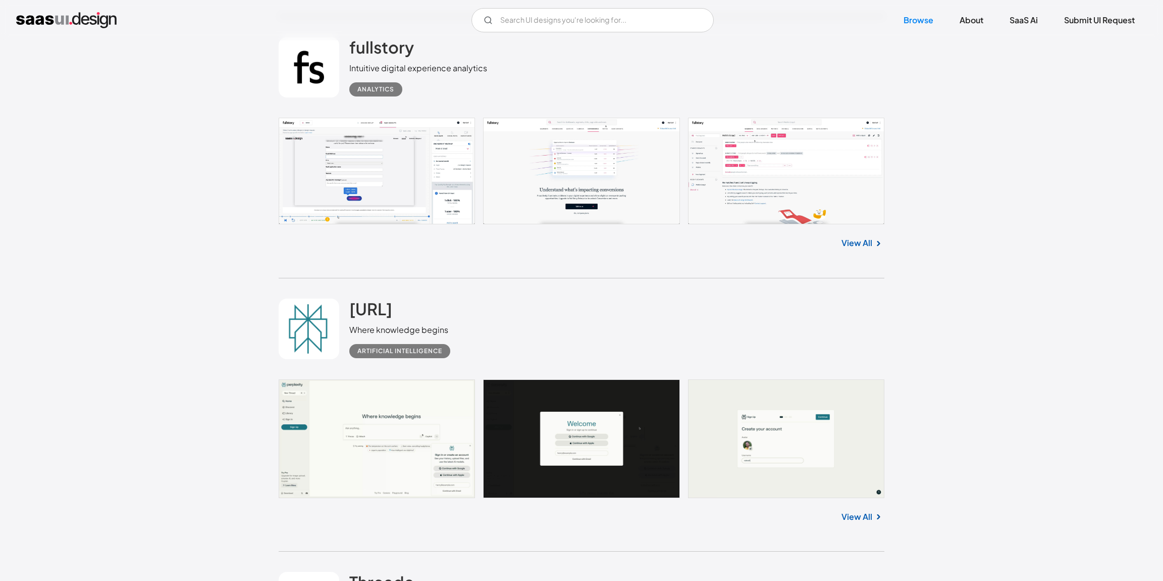
scroll to position [1696, 0]
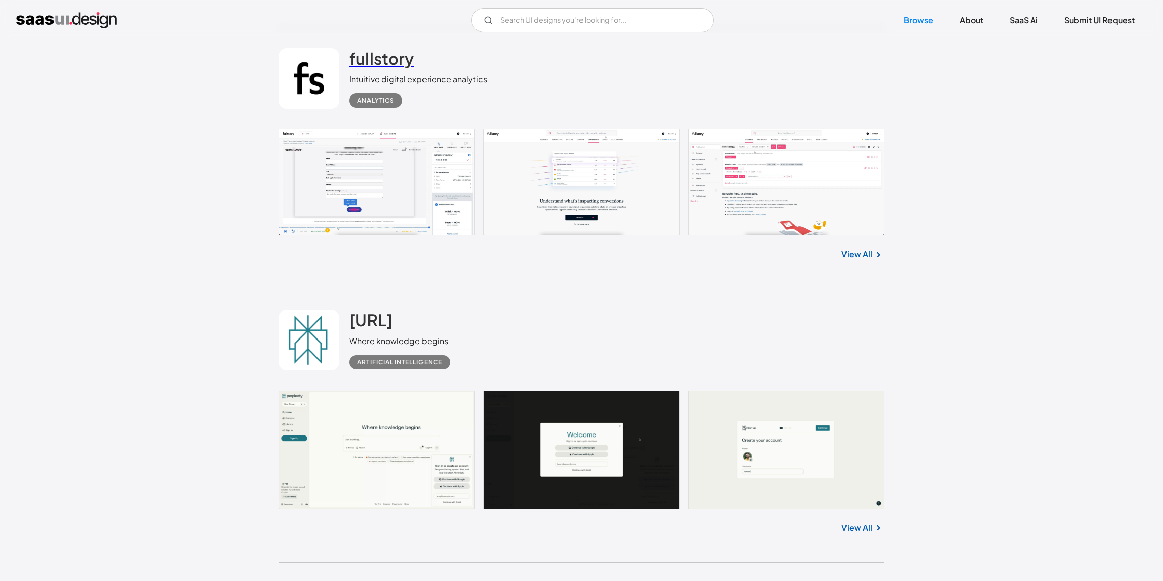
click at [382, 60] on h2 "fullstory" at bounding box center [381, 58] width 65 height 20
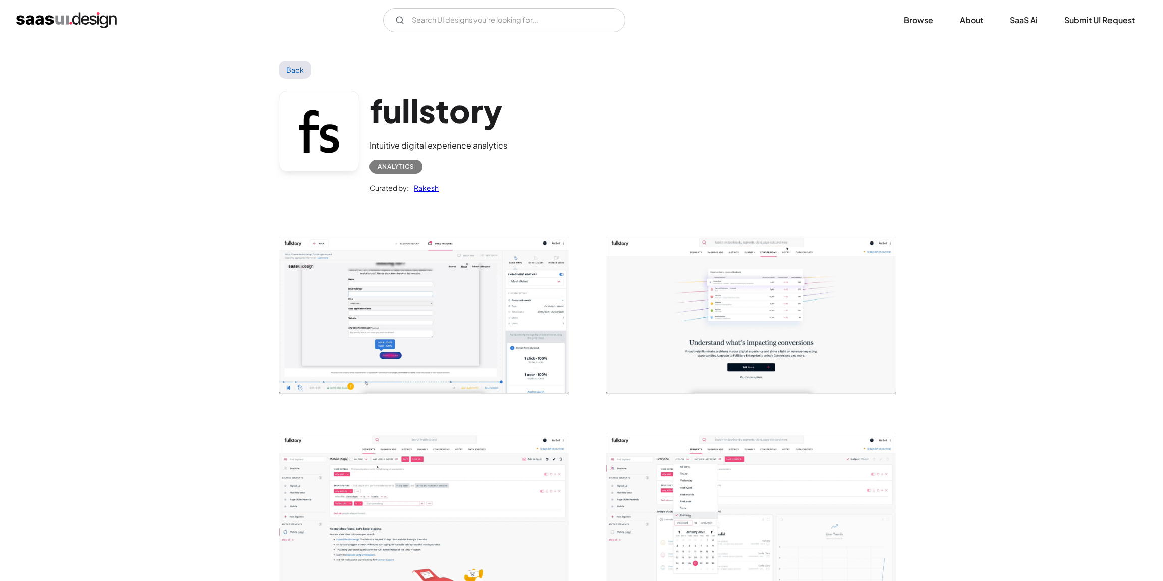
click at [427, 324] on img "open lightbox" at bounding box center [424, 314] width 290 height 157
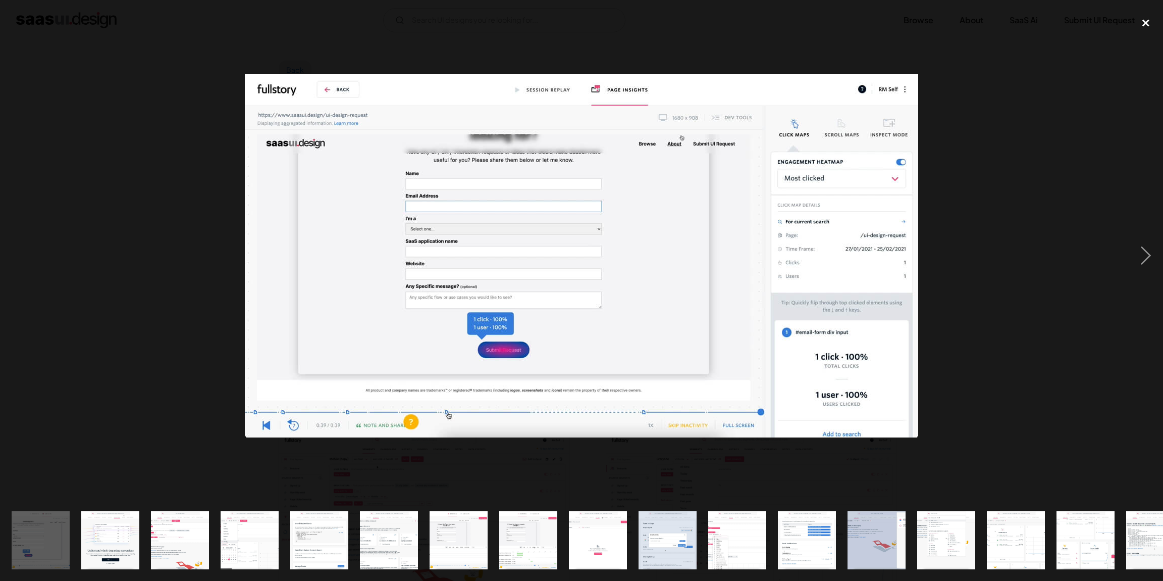
click at [1153, 20] on div "close lightbox" at bounding box center [1146, 23] width 34 height 22
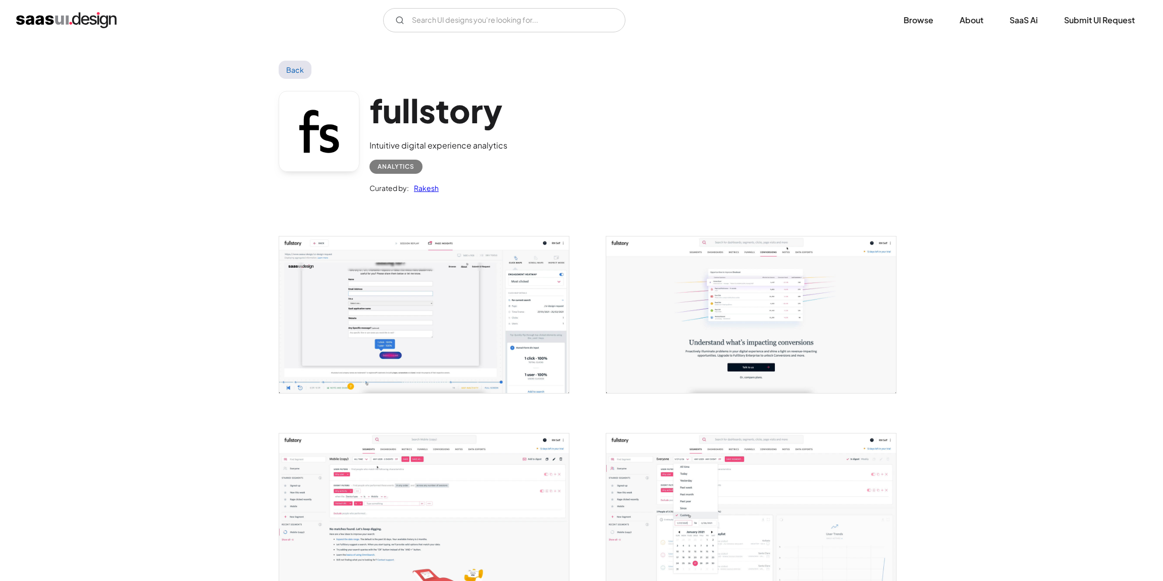
scroll to position [1, 0]
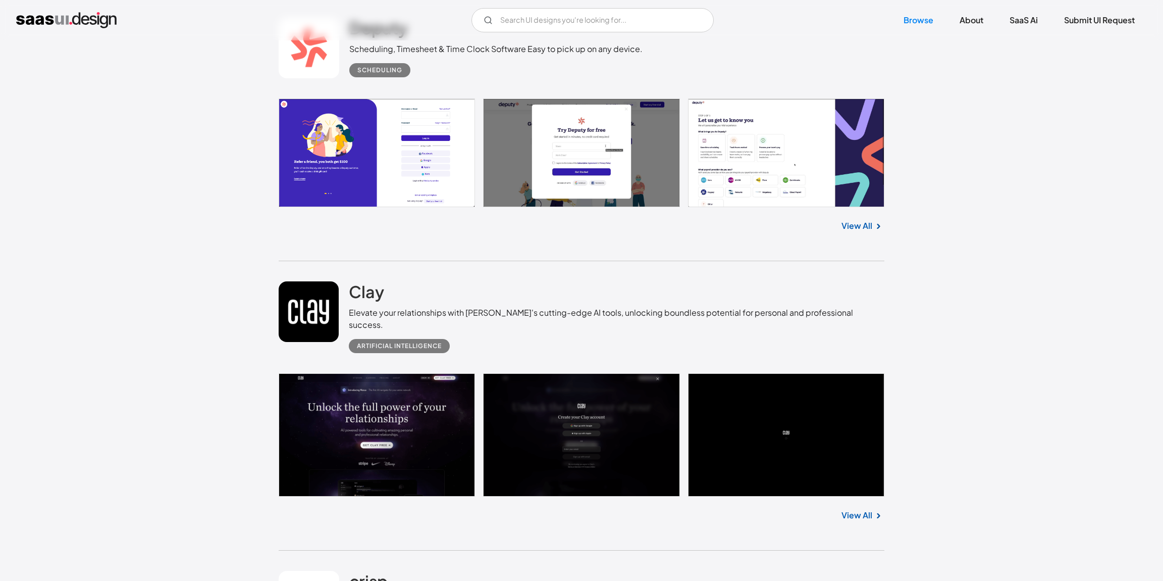
scroll to position [4572, 0]
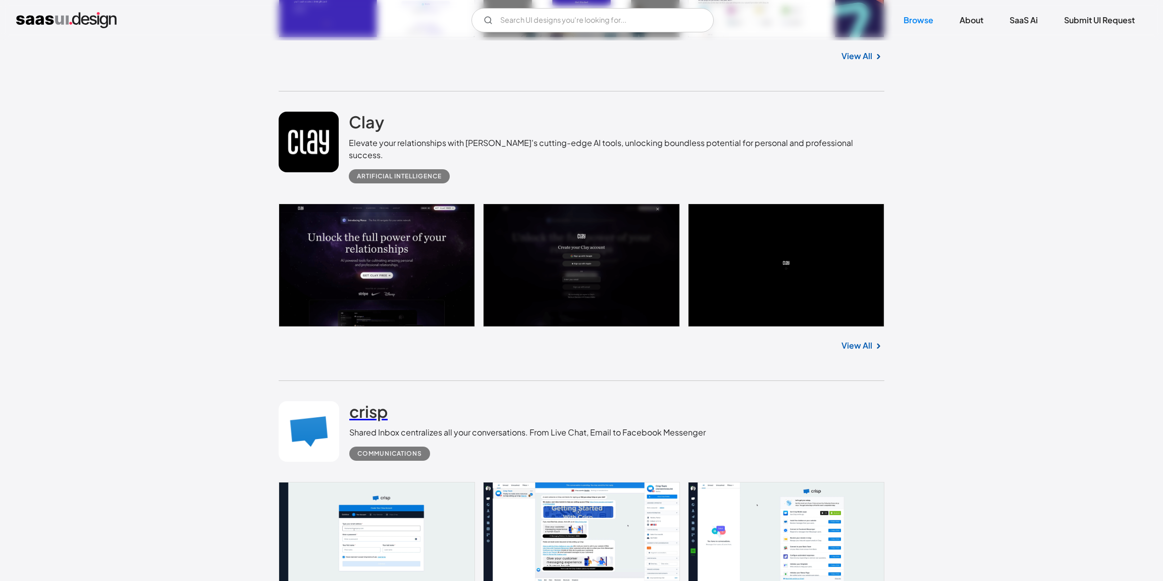
click at [379, 401] on h2 "crisp" at bounding box center [368, 411] width 38 height 20
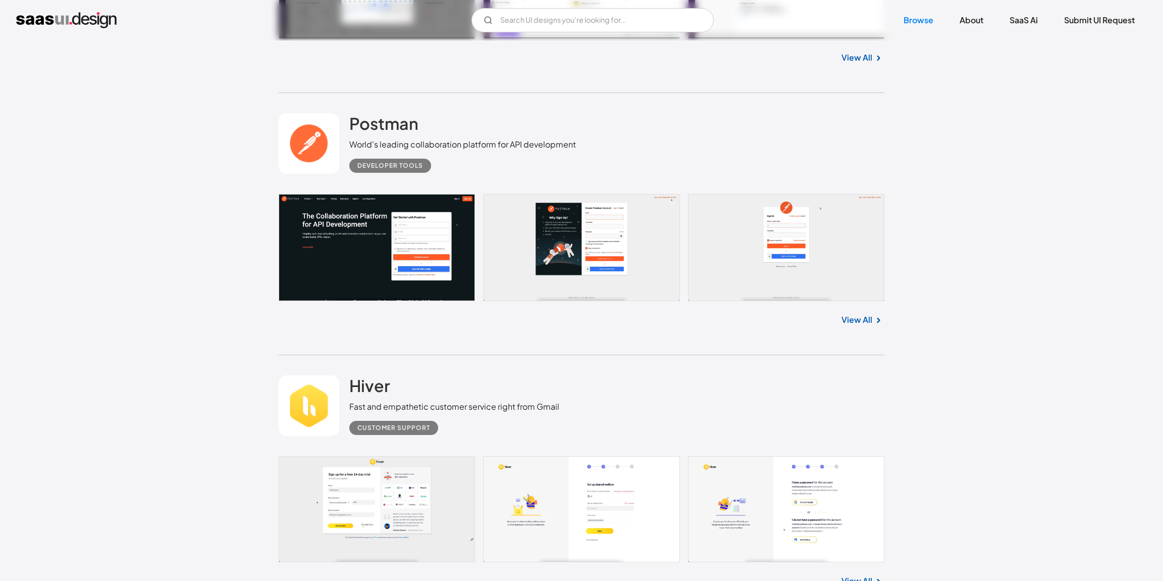
scroll to position [5703, 0]
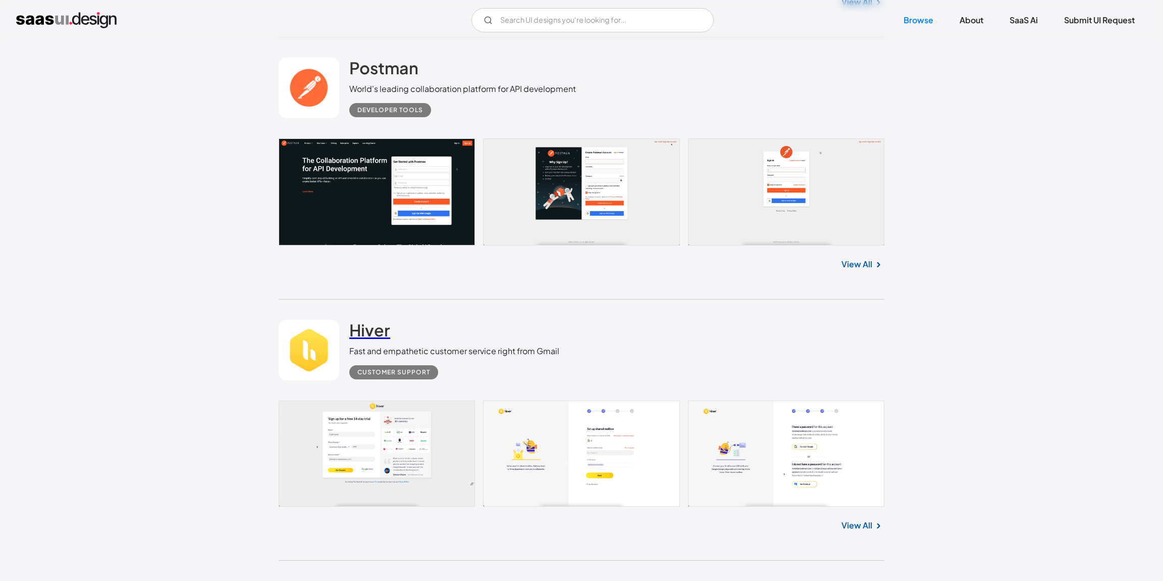
click at [379, 320] on h2 "Hiver" at bounding box center [369, 330] width 41 height 20
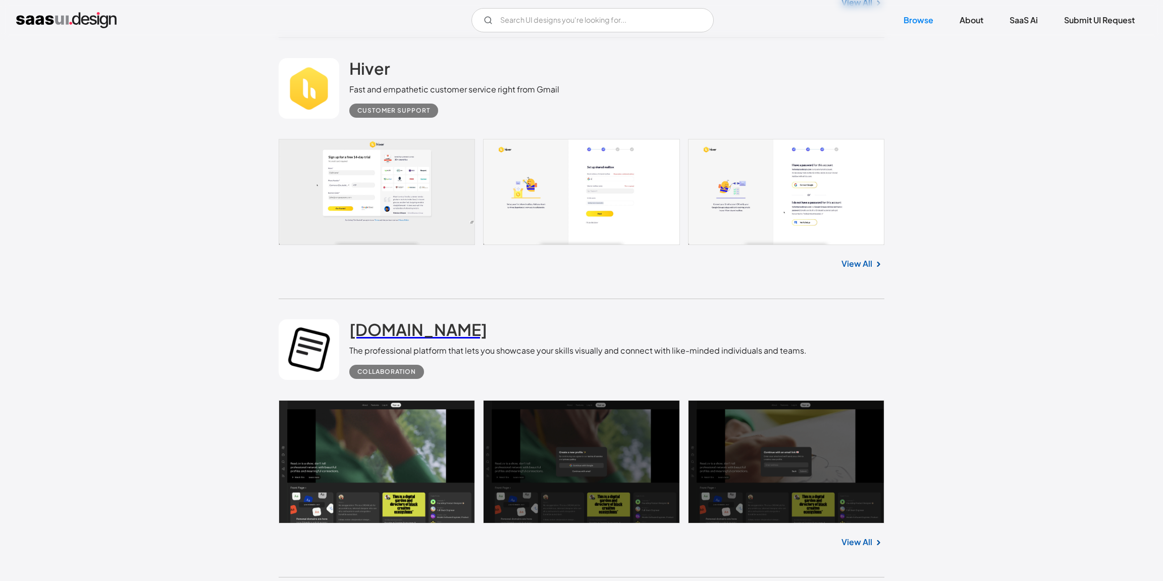
click at [387, 319] on h2 "[DOMAIN_NAME]" at bounding box center [418, 329] width 138 height 20
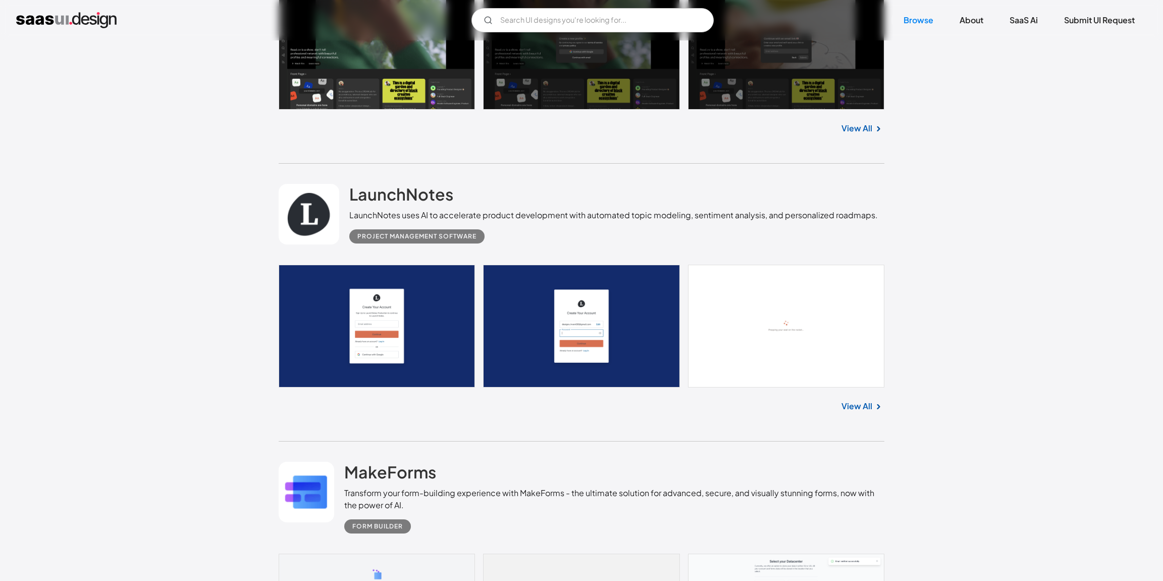
scroll to position [6477, 0]
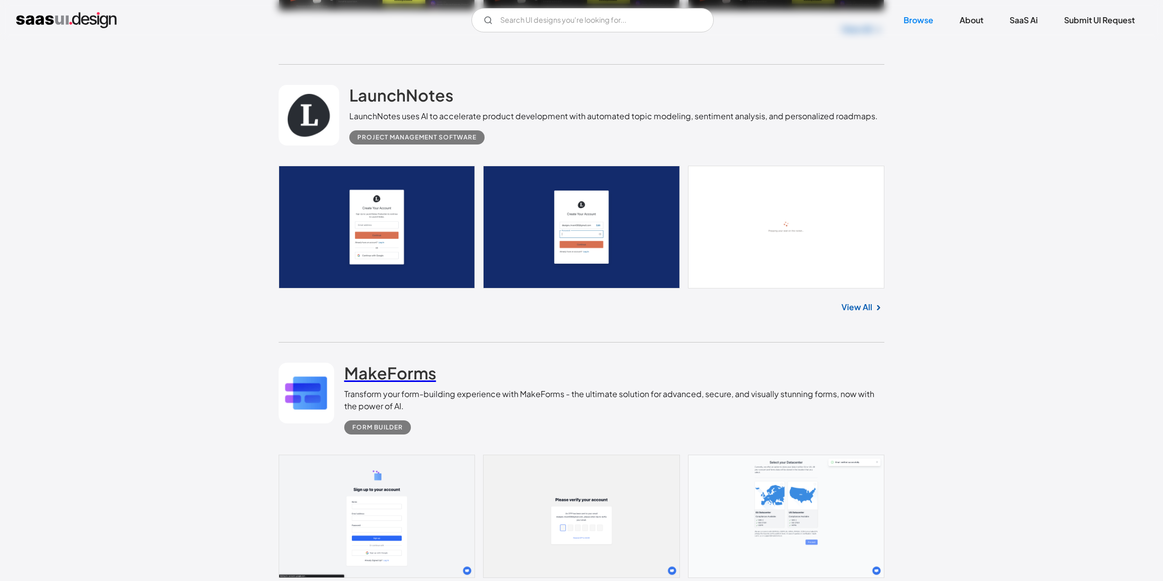
click at [421, 363] on h2 "MakeForms" at bounding box center [390, 373] width 92 height 20
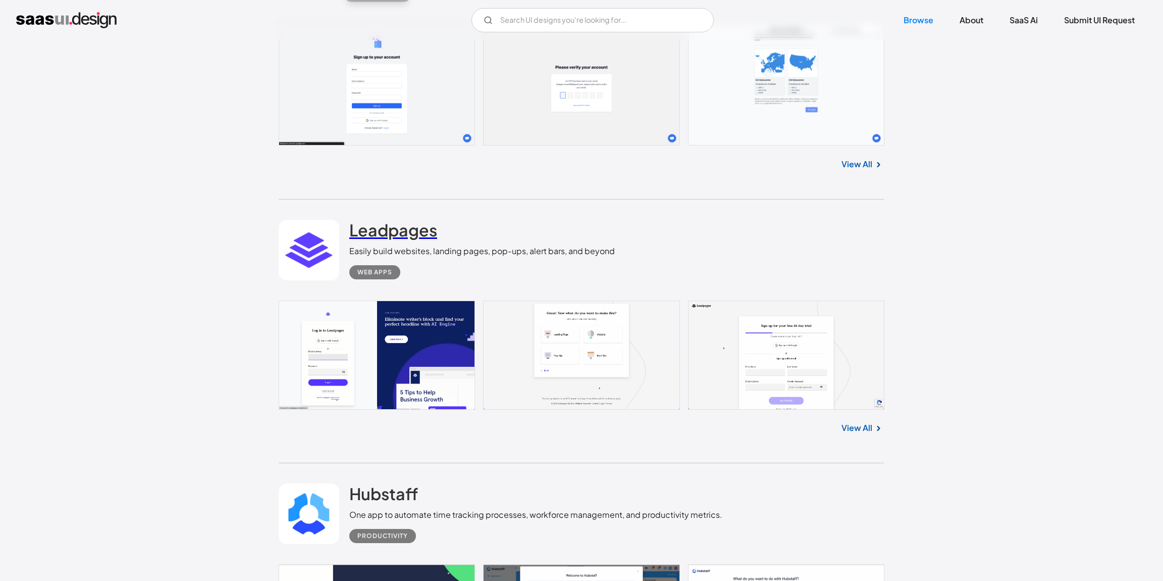
scroll to position [6834, 0]
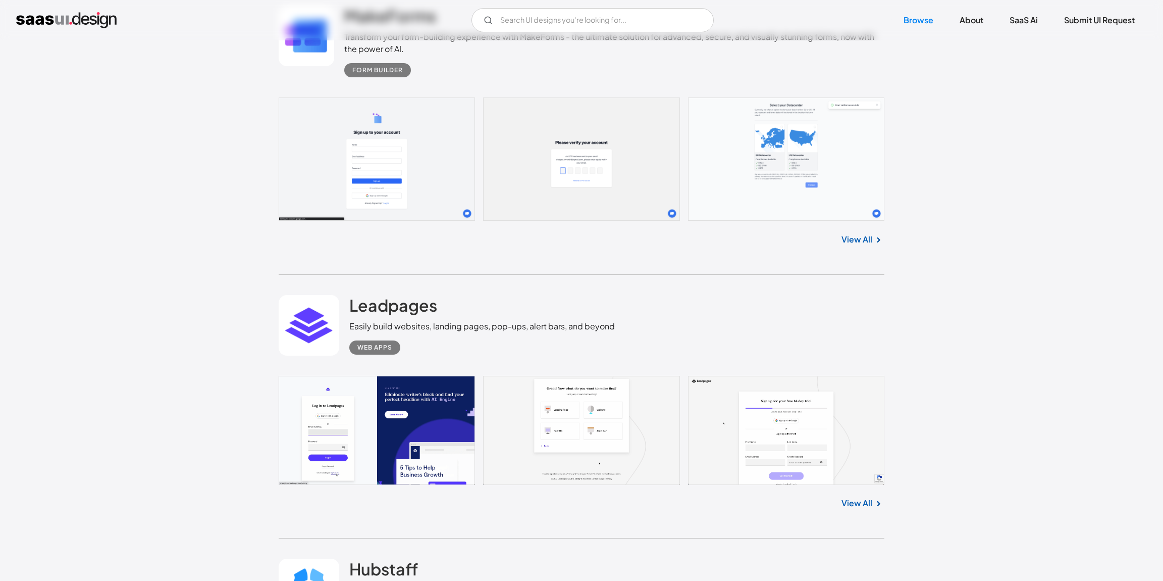
click at [384, 275] on div "Leadpages Easily build websites, landing pages, pop-ups, alert bars, and beyond…" at bounding box center [582, 325] width 606 height 101
click at [394, 295] on h2 "Leadpages" at bounding box center [393, 305] width 88 height 20
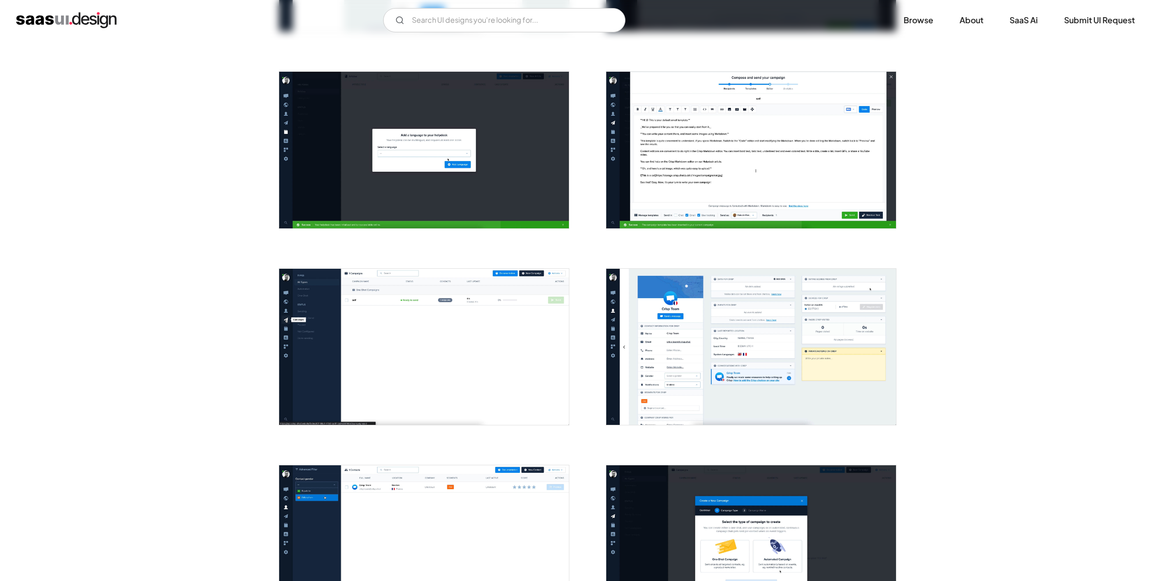
scroll to position [764, 0]
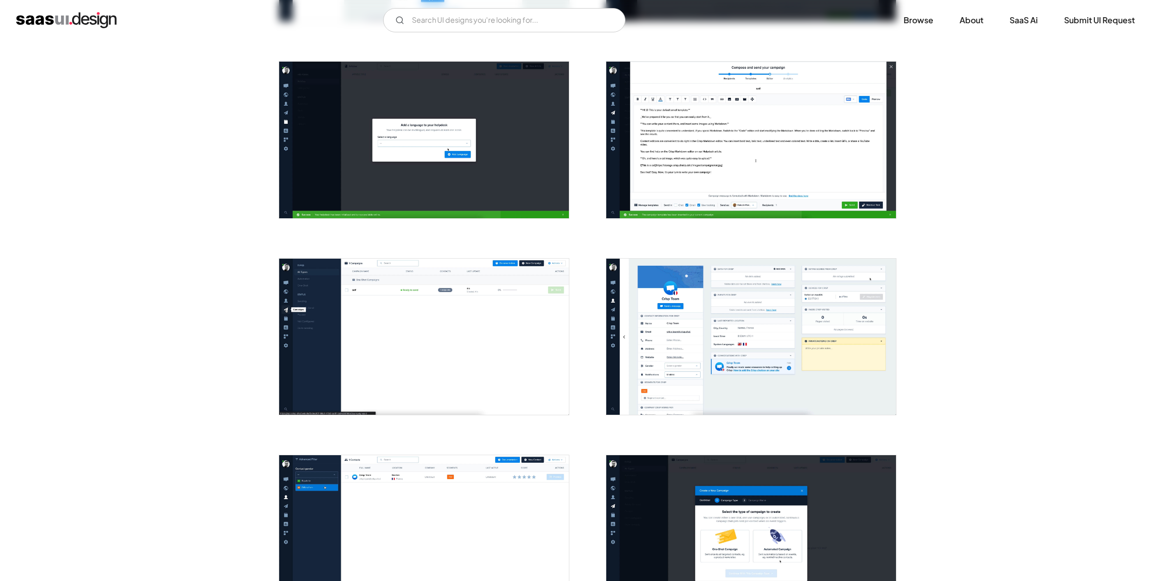
click at [705, 365] on img "open lightbox" at bounding box center [751, 337] width 290 height 156
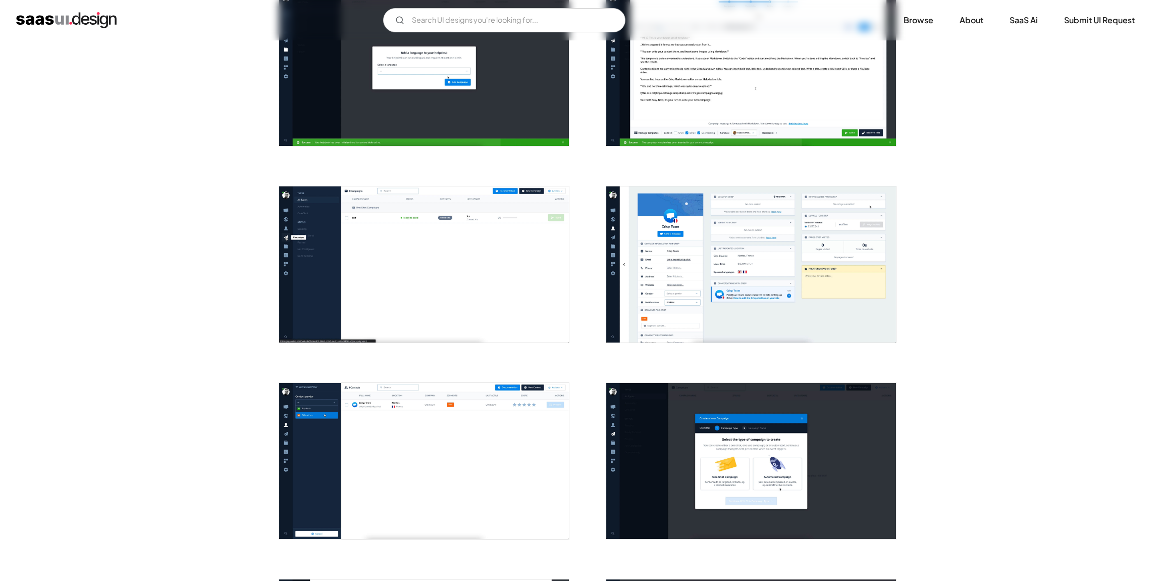
scroll to position [988, 0]
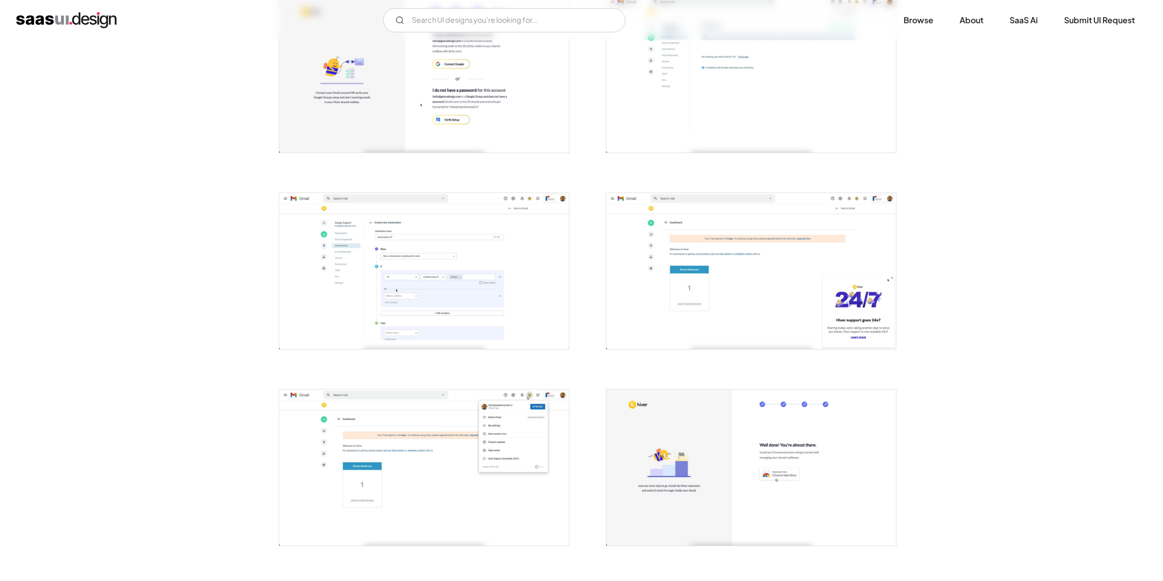
scroll to position [484, 0]
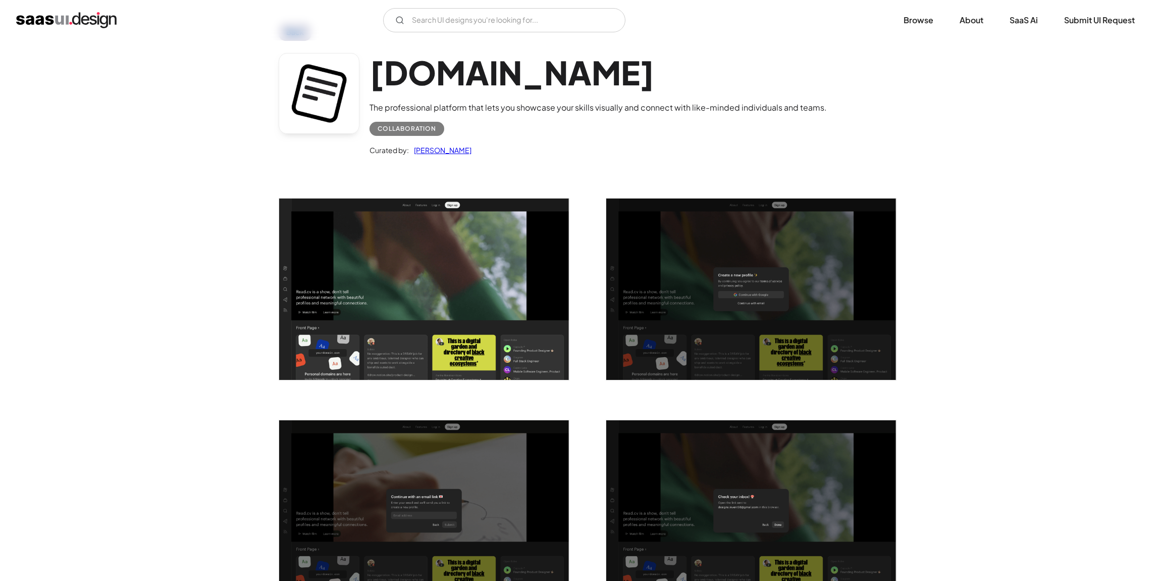
scroll to position [39, 0]
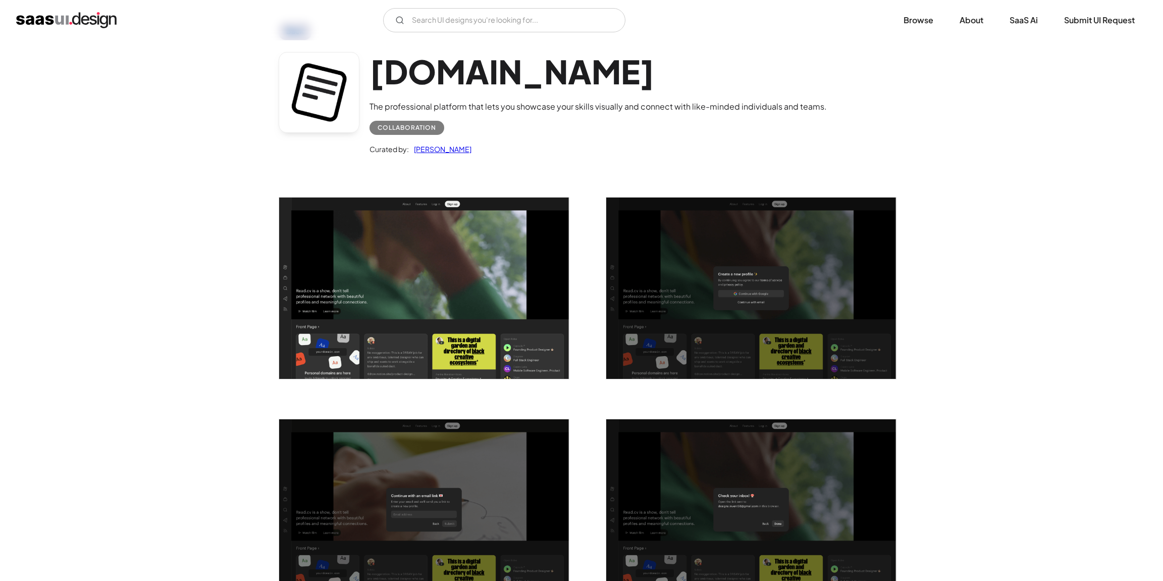
click at [497, 287] on img "open lightbox" at bounding box center [424, 287] width 290 height 181
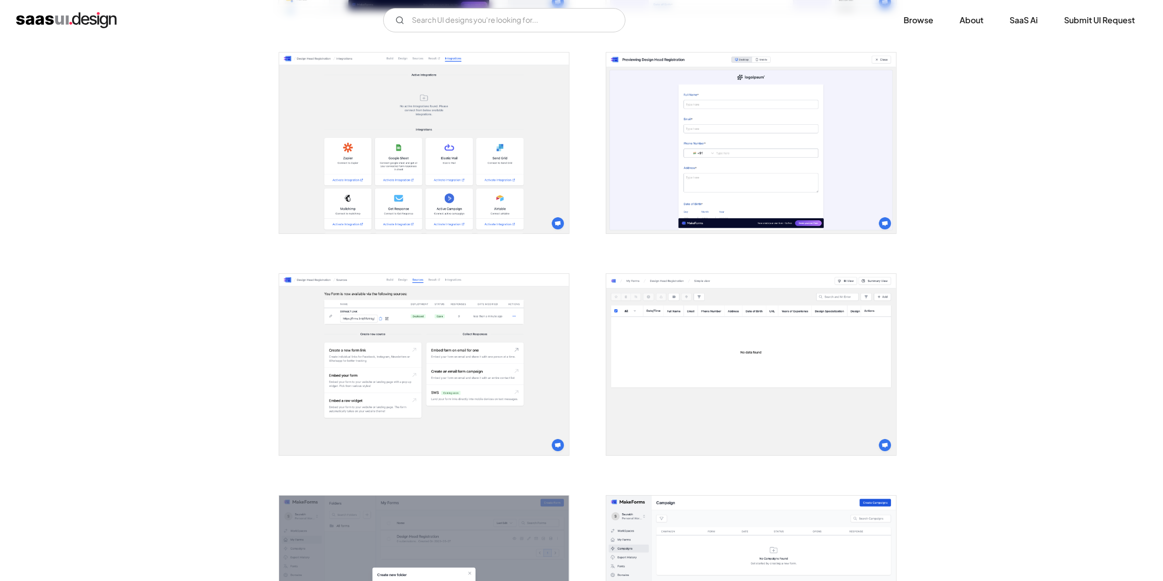
scroll to position [1526, 0]
click at [426, 115] on img "open lightbox" at bounding box center [424, 141] width 290 height 181
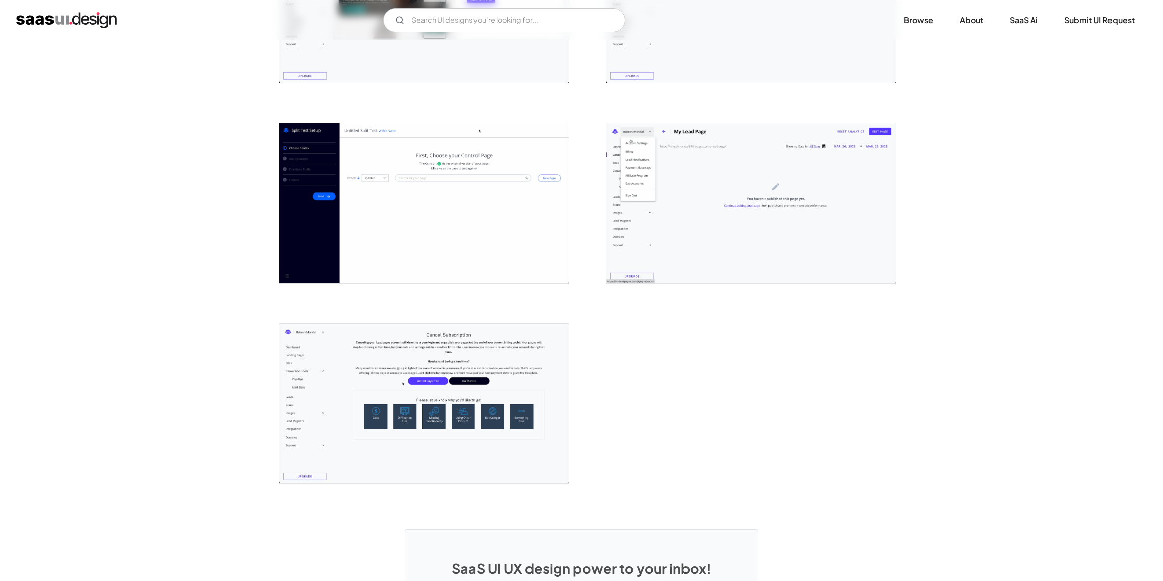
scroll to position [2582, 0]
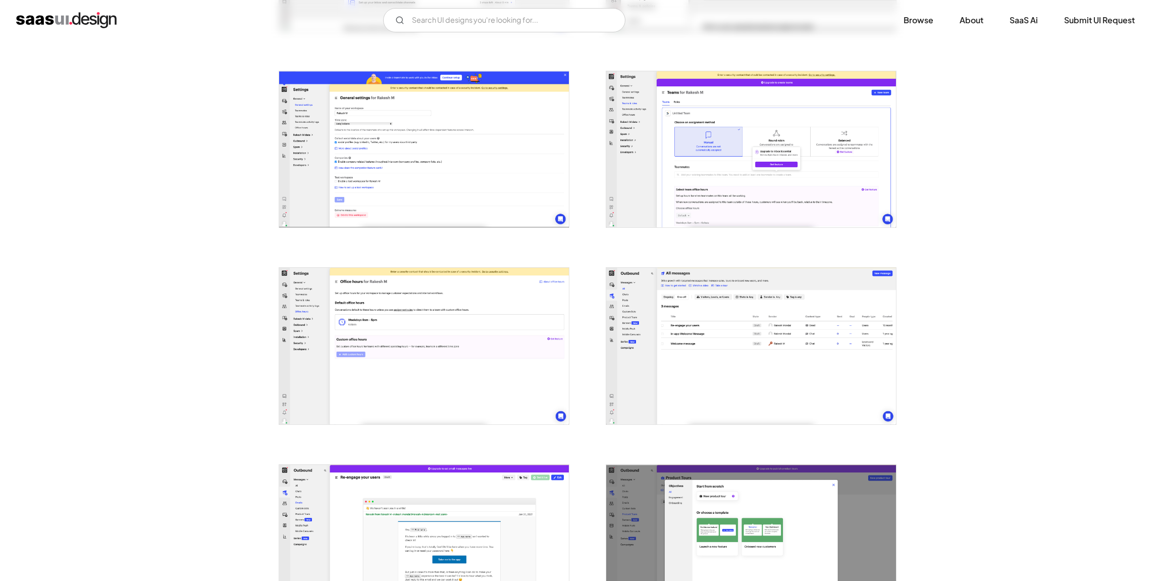
scroll to position [369, 0]
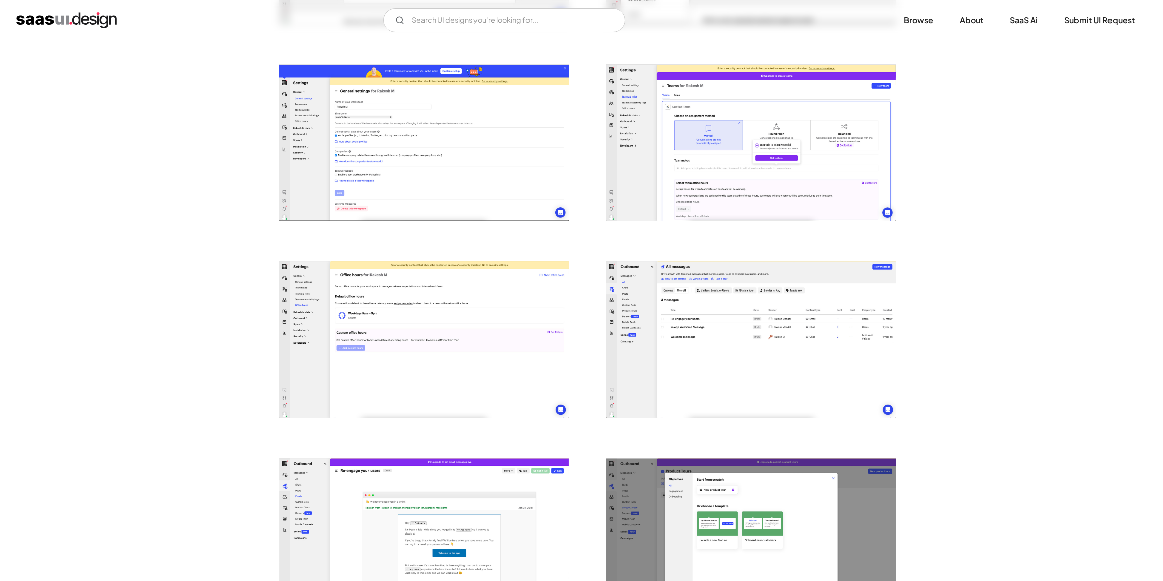
click at [474, 151] on img "open lightbox" at bounding box center [424, 143] width 290 height 156
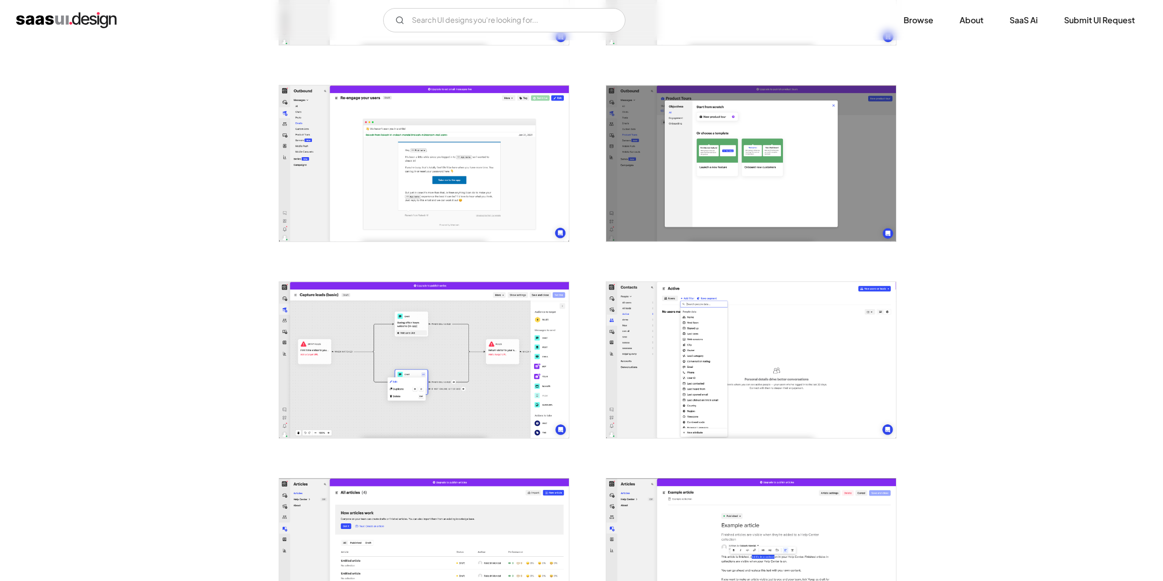
scroll to position [886, 0]
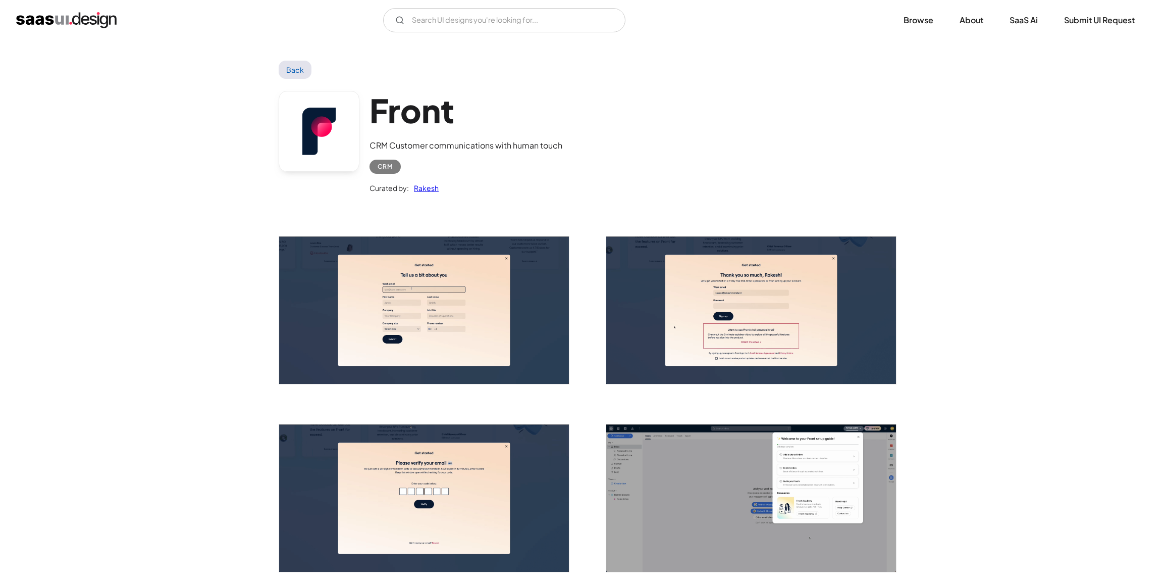
click at [467, 261] on img "open lightbox" at bounding box center [424, 309] width 290 height 147
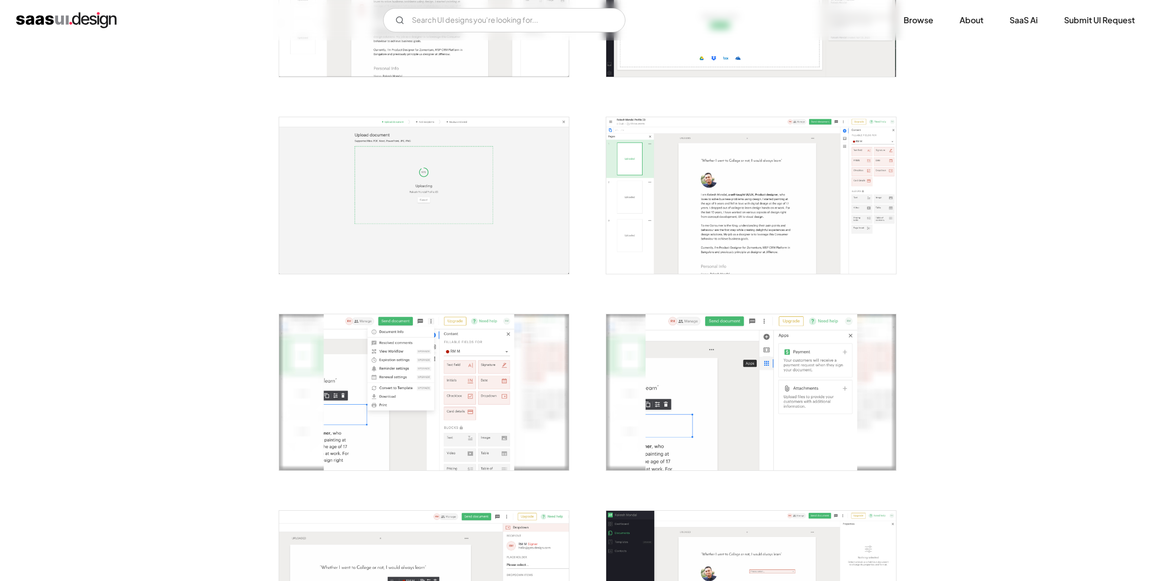
scroll to position [250, 0]
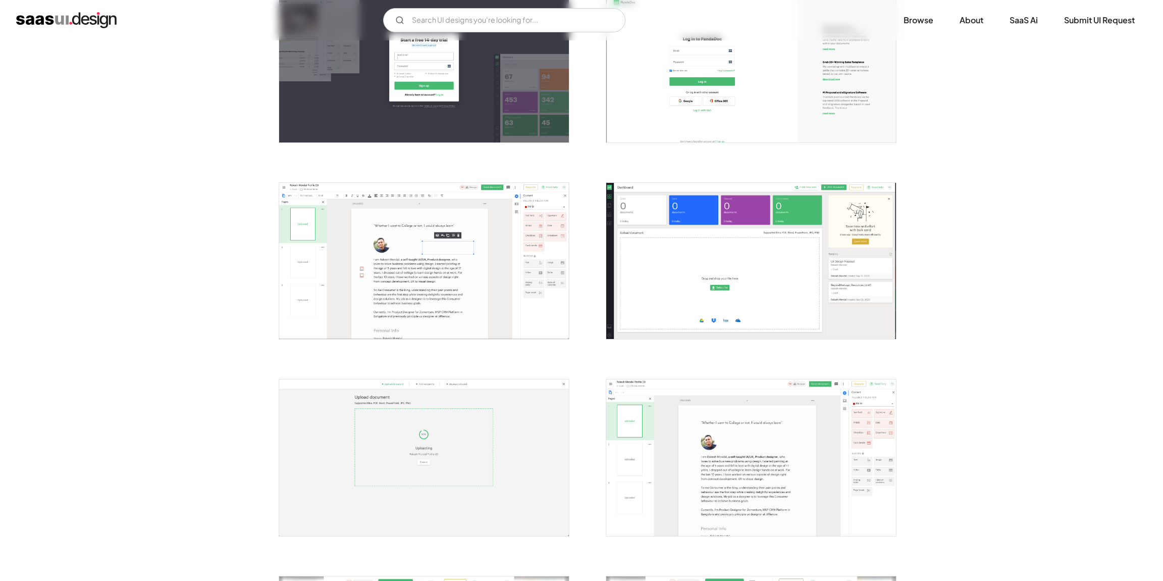
click at [477, 242] on img "open lightbox" at bounding box center [424, 261] width 290 height 156
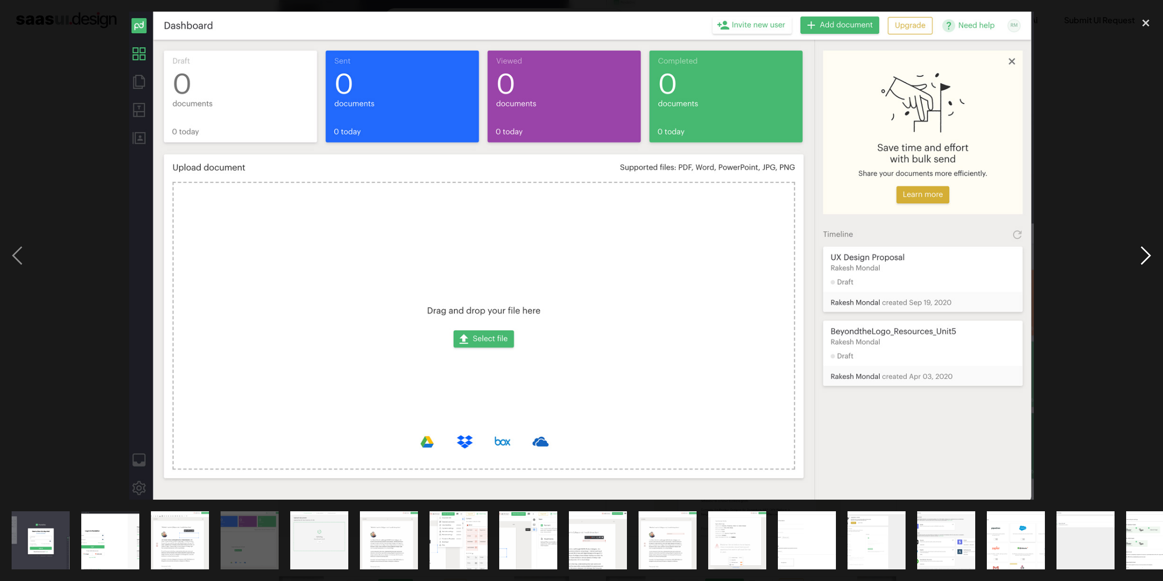
click at [1144, 250] on div "next image" at bounding box center [1146, 256] width 34 height 488
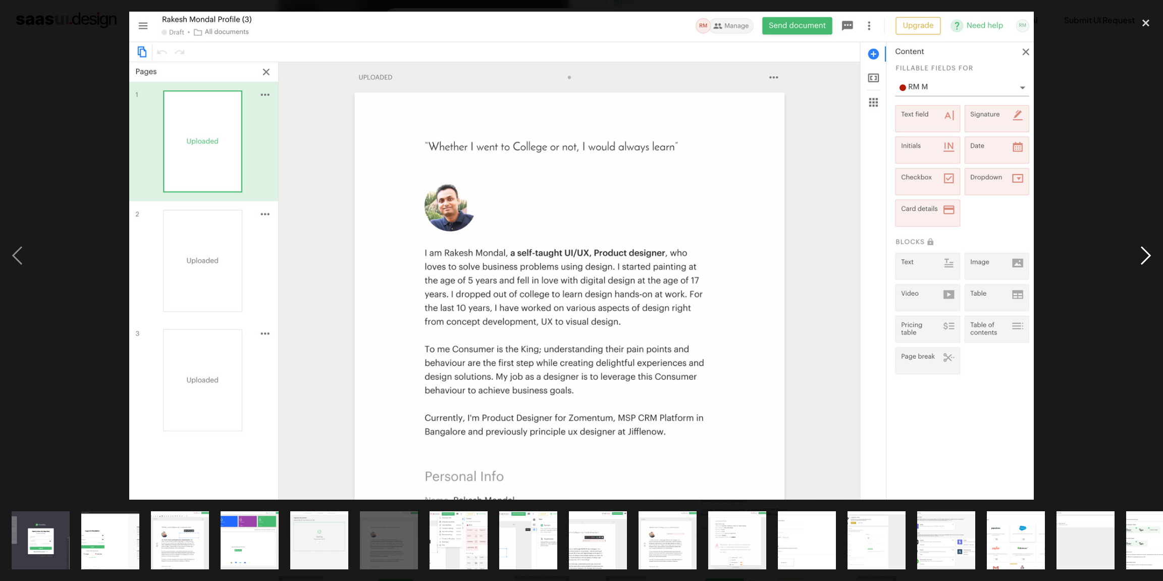
click at [1130, 250] on div "next image" at bounding box center [1146, 256] width 34 height 488
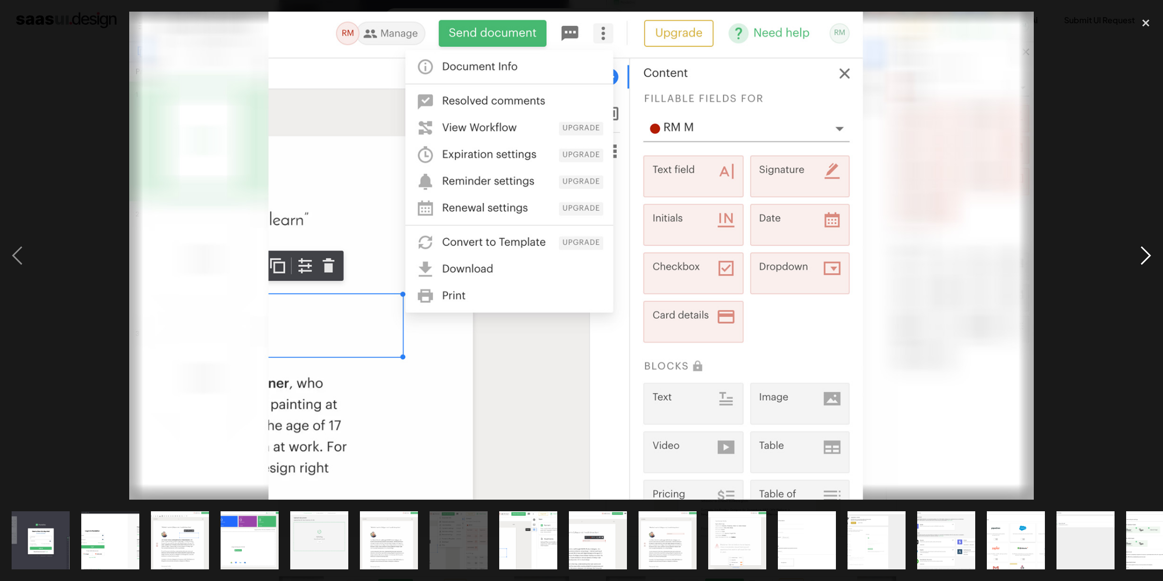
click at [1143, 253] on div "next image" at bounding box center [1146, 256] width 34 height 488
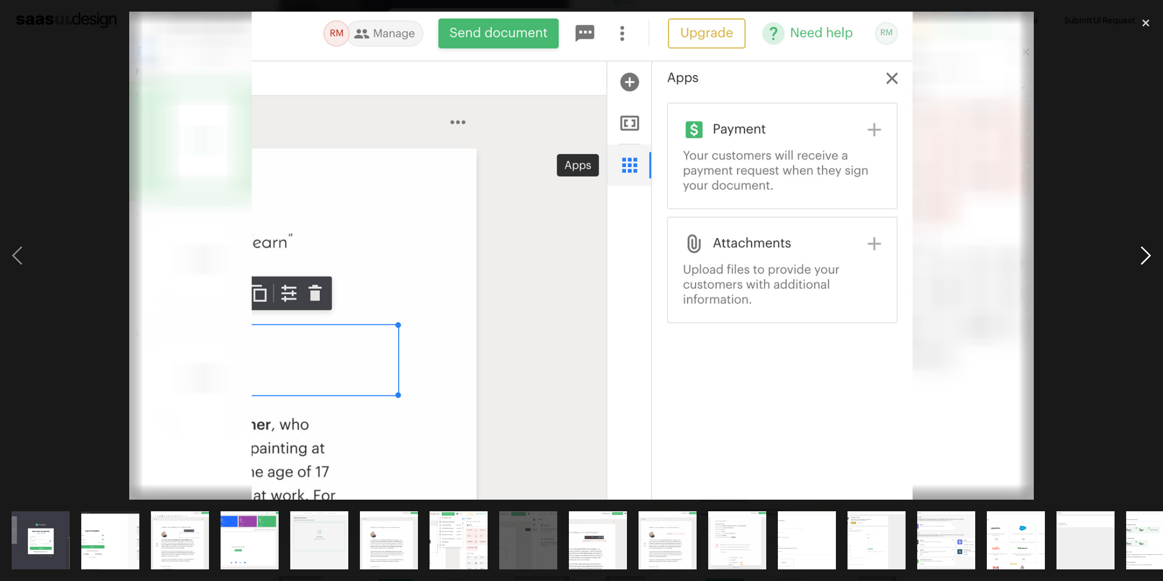
click at [1143, 253] on div "next image" at bounding box center [1146, 256] width 34 height 488
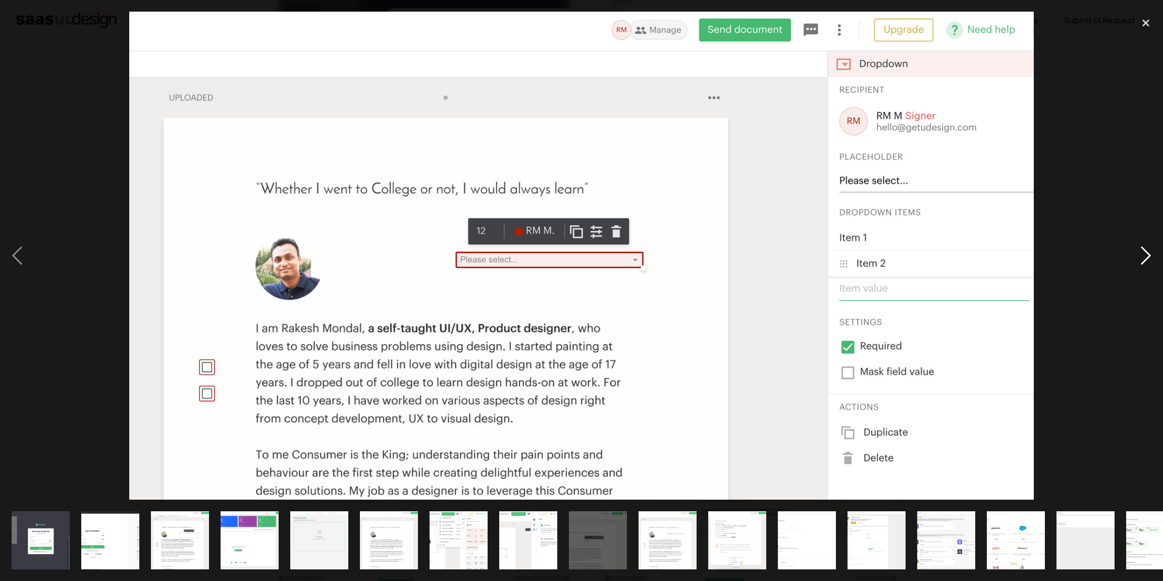
click at [1143, 253] on div "next image" at bounding box center [1146, 256] width 34 height 488
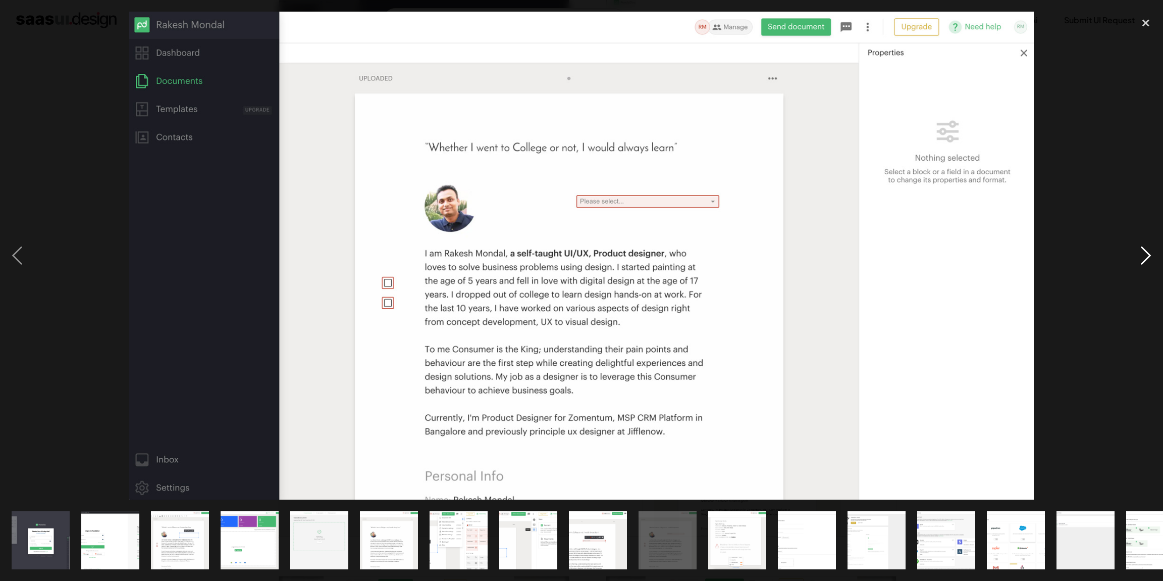
click at [1143, 253] on div "next image" at bounding box center [1146, 256] width 34 height 488
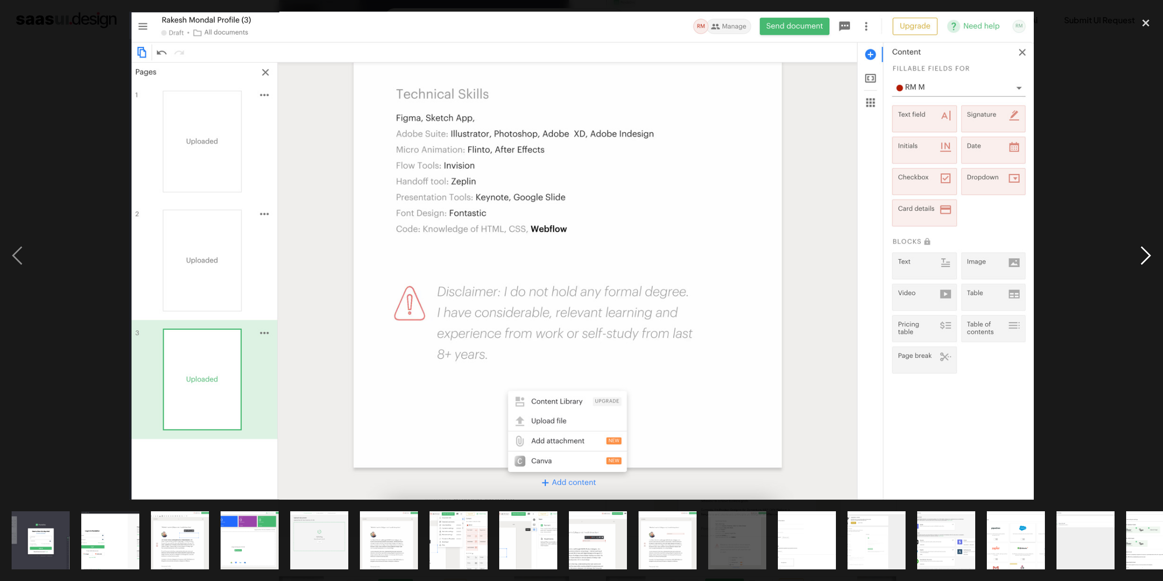
click at [1143, 253] on div "next image" at bounding box center [1146, 256] width 34 height 488
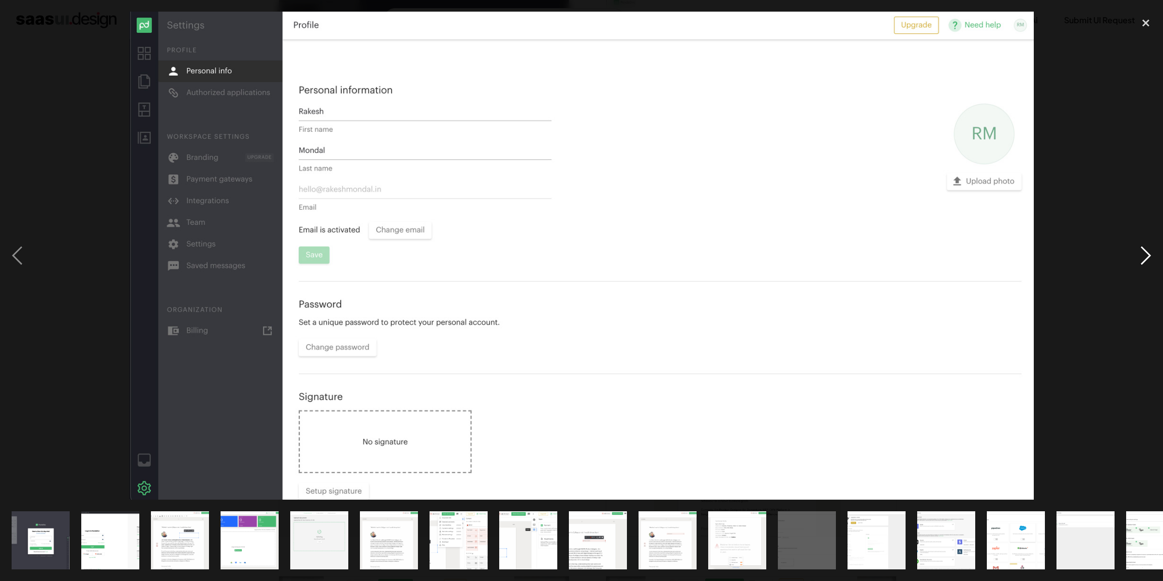
click at [1143, 253] on div "next image" at bounding box center [1146, 256] width 34 height 488
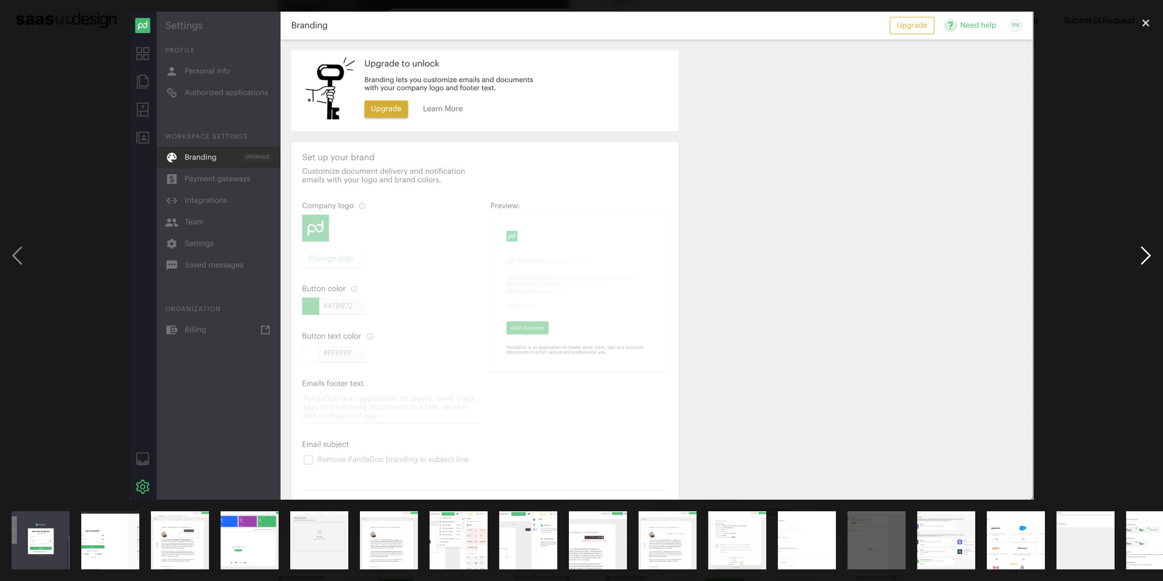
click at [1143, 253] on div "next image" at bounding box center [1146, 256] width 34 height 488
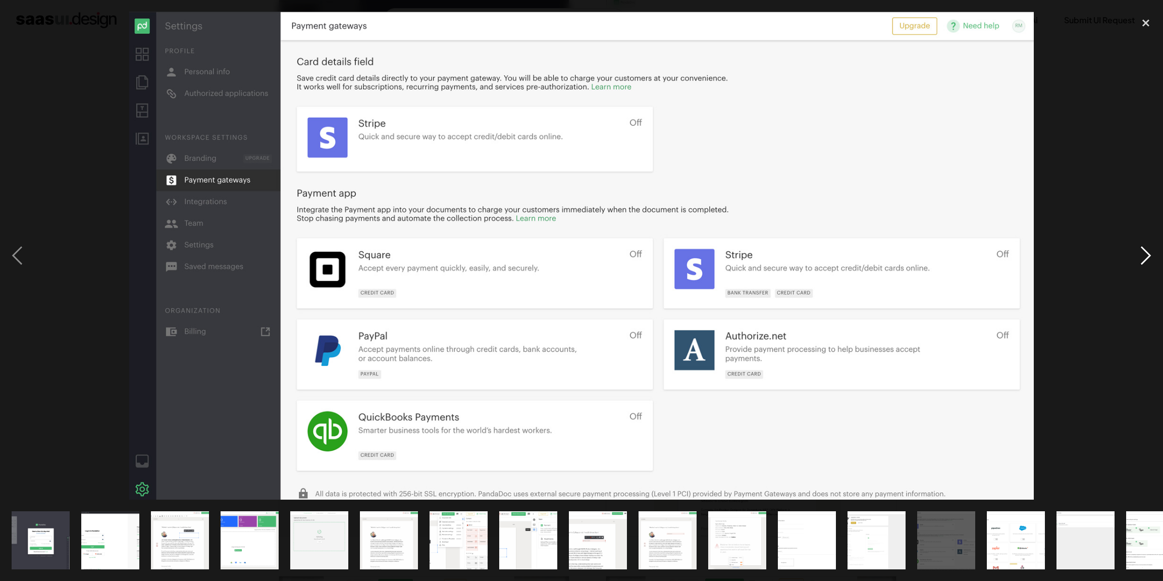
click at [1143, 253] on div "next image" at bounding box center [1146, 256] width 34 height 488
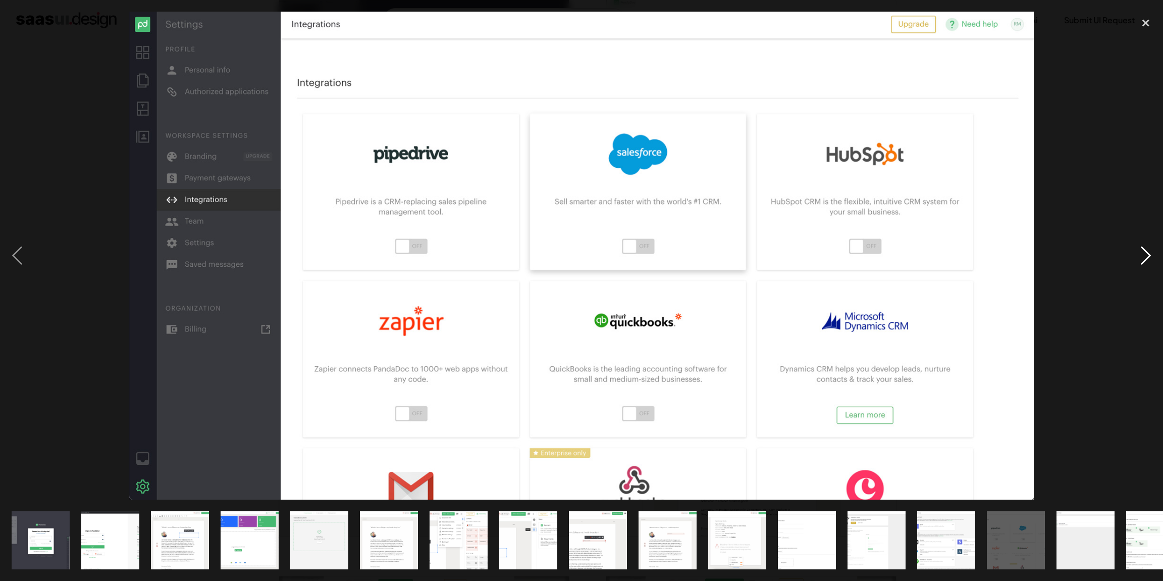
click at [1142, 253] on div "next image" at bounding box center [1146, 256] width 34 height 488
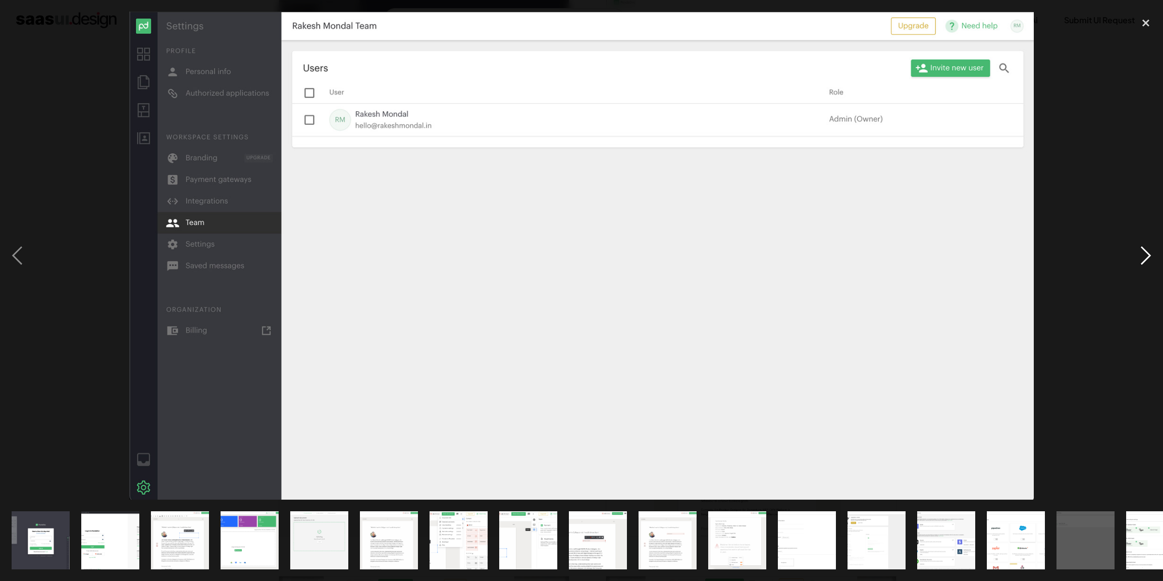
click at [1142, 253] on div "next image" at bounding box center [1146, 256] width 34 height 488
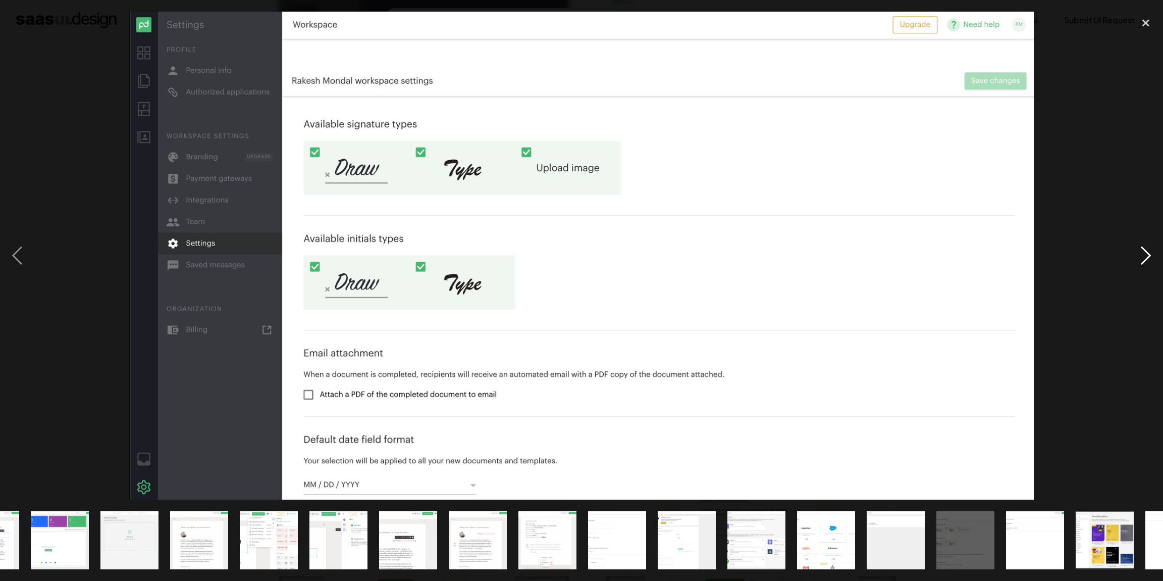
click at [1142, 253] on div "next image" at bounding box center [1146, 256] width 34 height 488
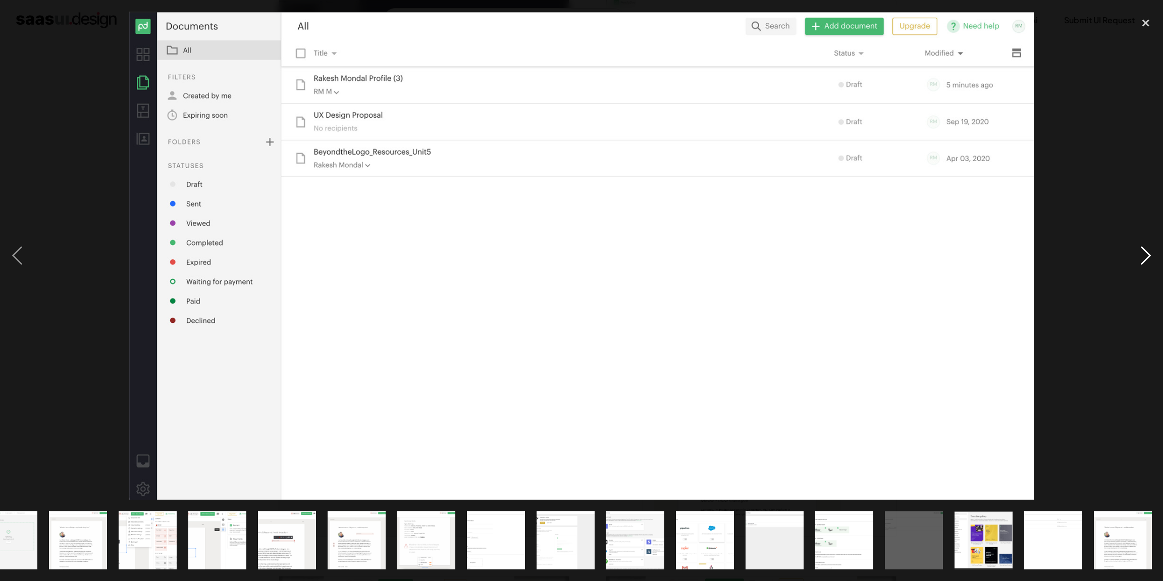
scroll to position [0, 312]
click at [1142, 253] on div "next image" at bounding box center [1146, 256] width 34 height 488
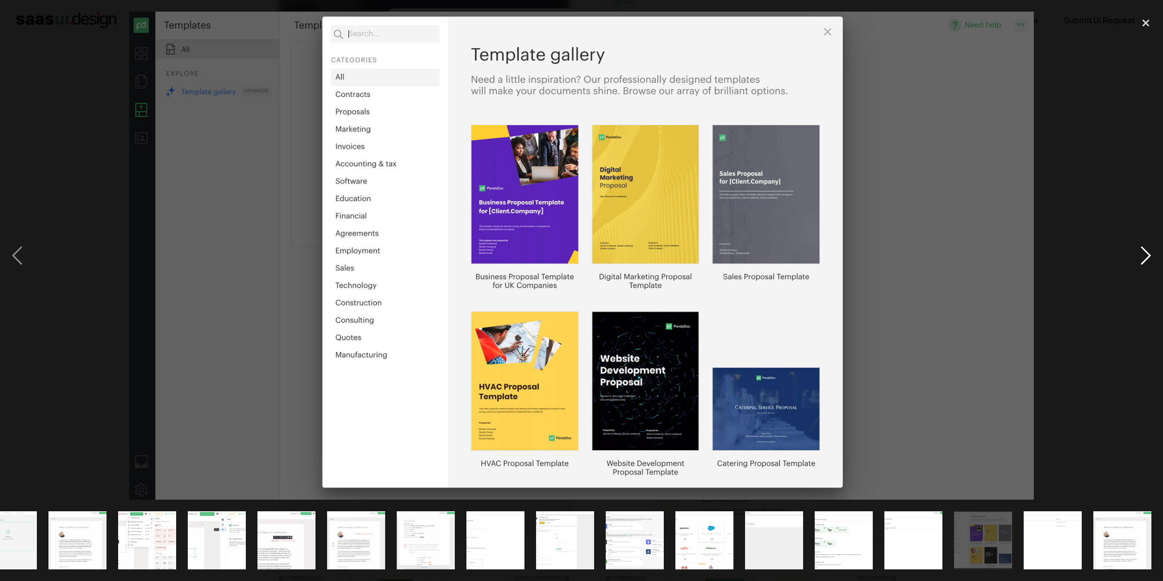
click at [1142, 253] on div "next image" at bounding box center [1146, 256] width 34 height 488
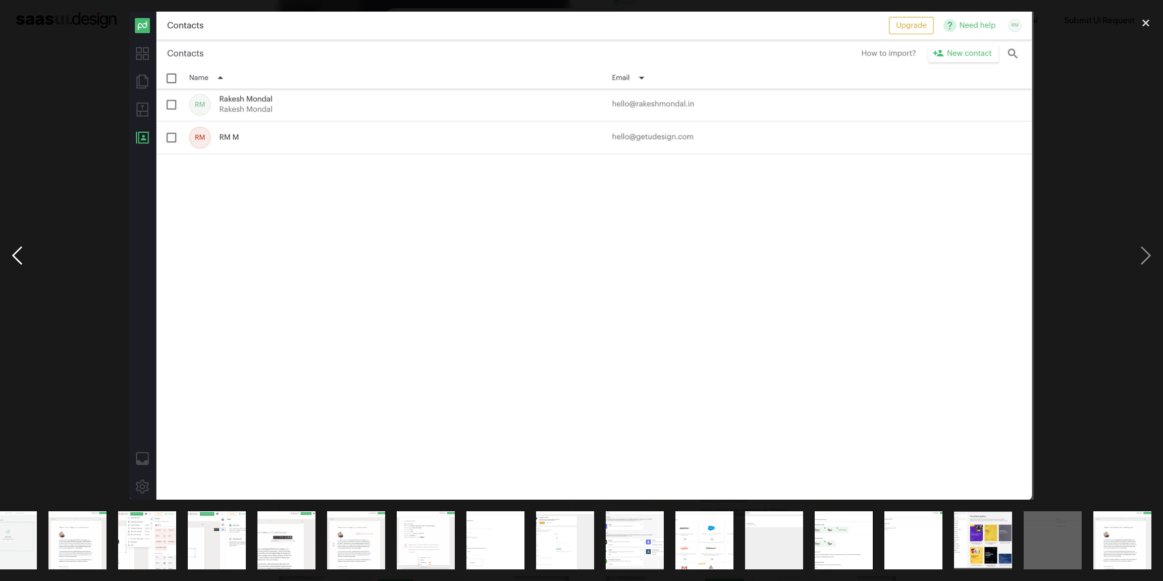
click at [16, 267] on div "previous image" at bounding box center [17, 256] width 34 height 488
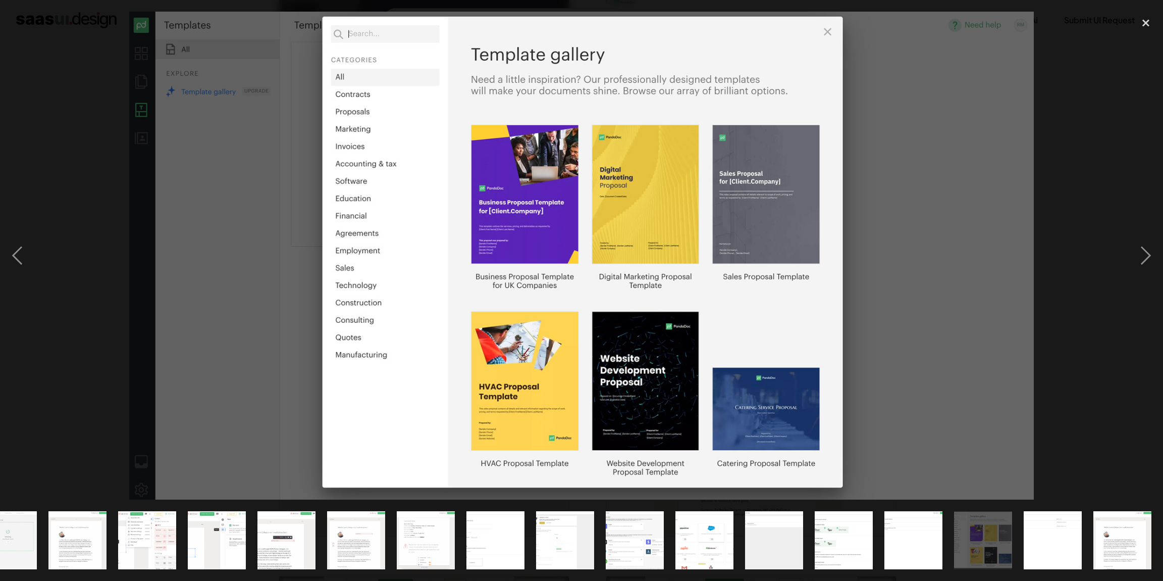
click at [804, 195] on img at bounding box center [581, 256] width 905 height 488
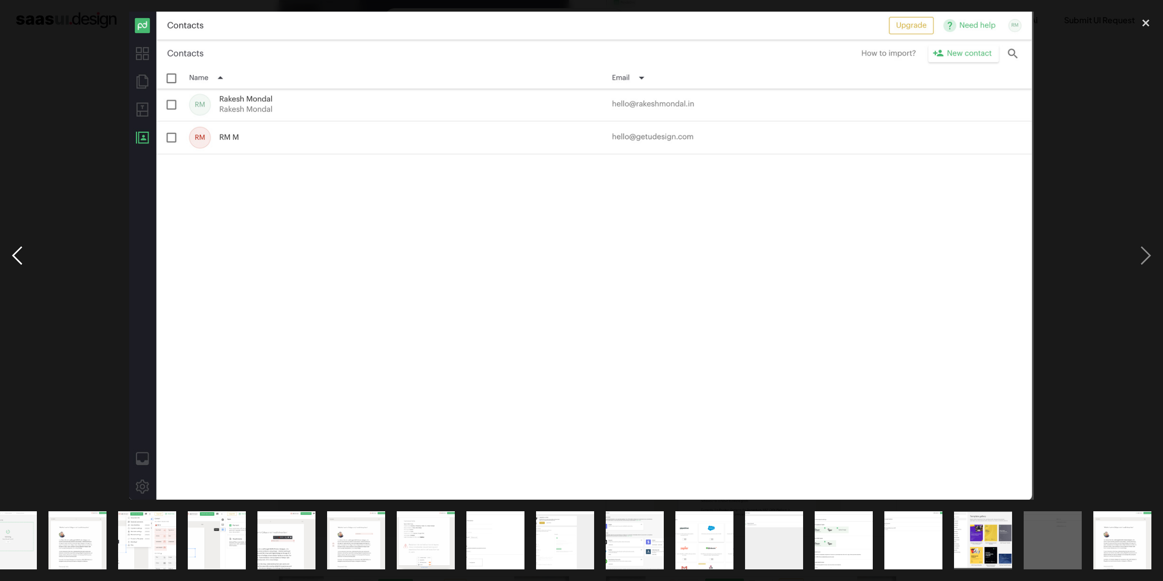
click at [23, 262] on div "previous image" at bounding box center [17, 256] width 34 height 488
click at [1135, 256] on div "next image" at bounding box center [1146, 256] width 34 height 488
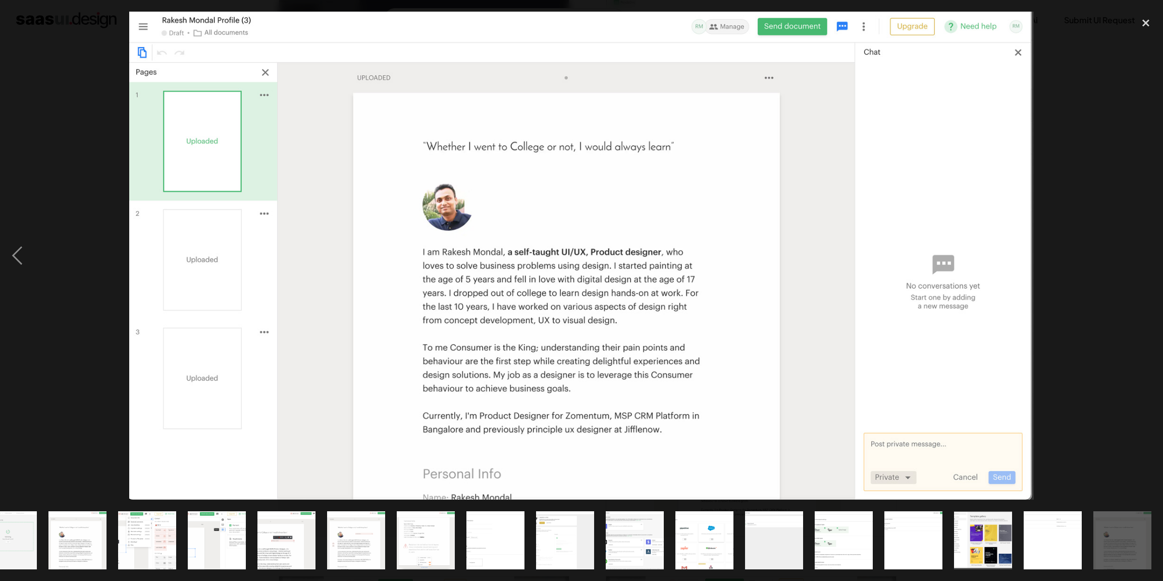
click at [1145, 254] on div "next image" at bounding box center [1146, 256] width 34 height 488
click at [1153, 28] on div "close lightbox" at bounding box center [1146, 23] width 34 height 22
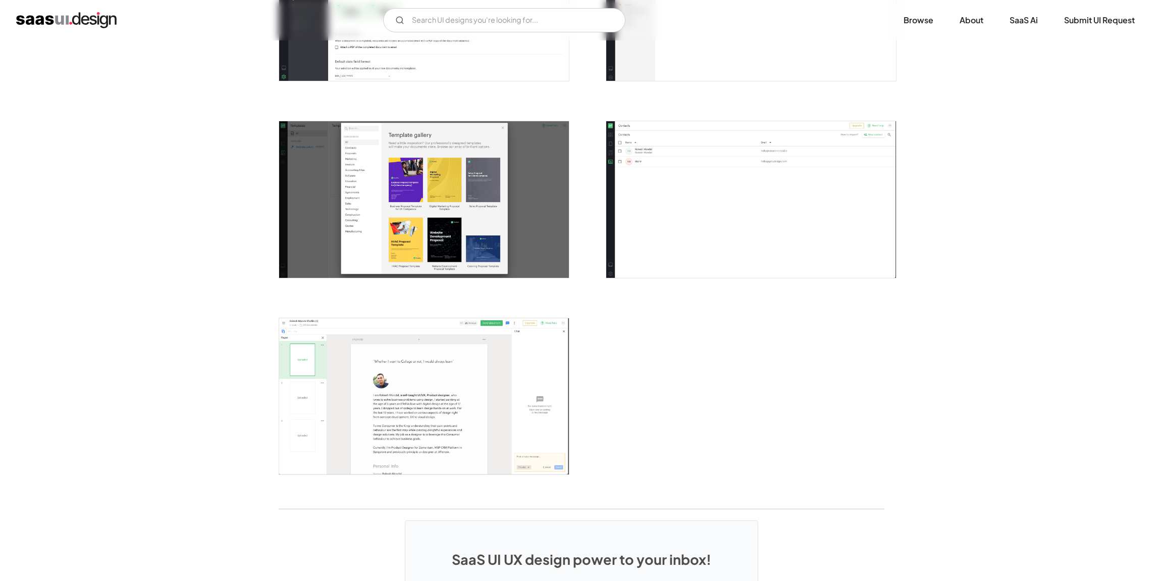
scroll to position [1731, 0]
